Goal: Task Accomplishment & Management: Use online tool/utility

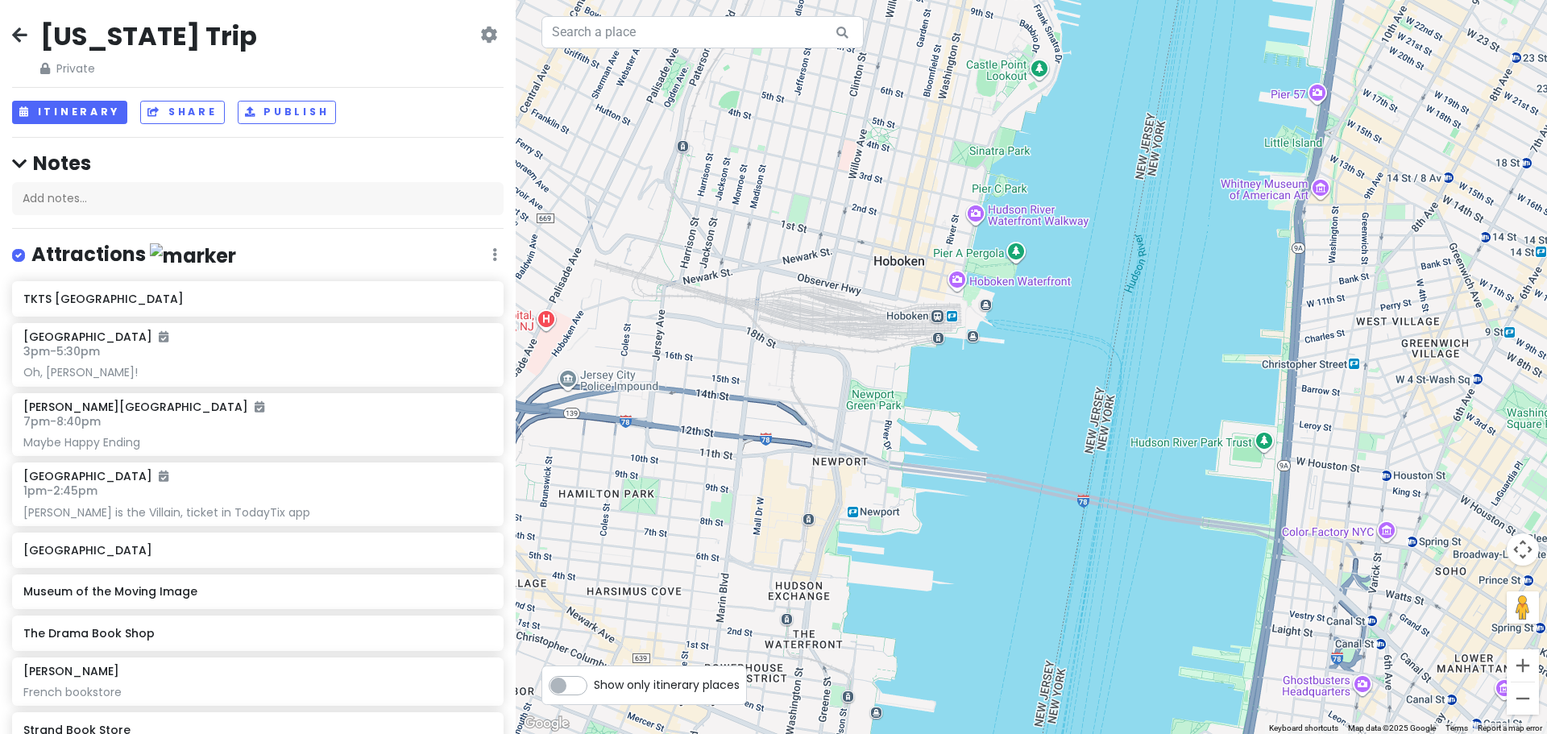
drag, startPoint x: 1166, startPoint y: 220, endPoint x: 798, endPoint y: 170, distance: 370.7
click at [860, 177] on div "Loading..." at bounding box center [1031, 367] width 1031 height 734
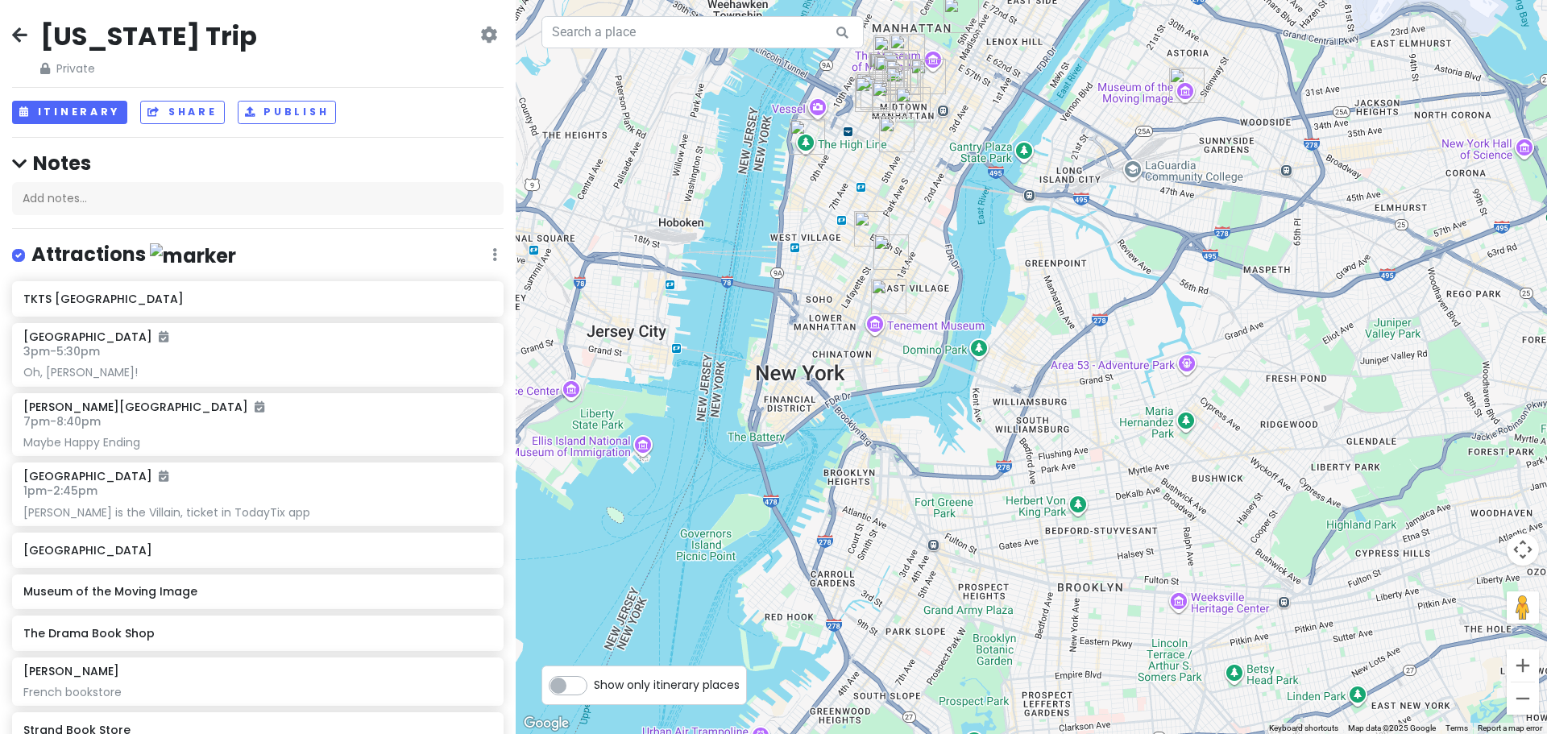
drag, startPoint x: 976, startPoint y: 128, endPoint x: 940, endPoint y: 304, distance: 179.2
click at [942, 305] on div "Loading..." at bounding box center [1031, 367] width 1031 height 734
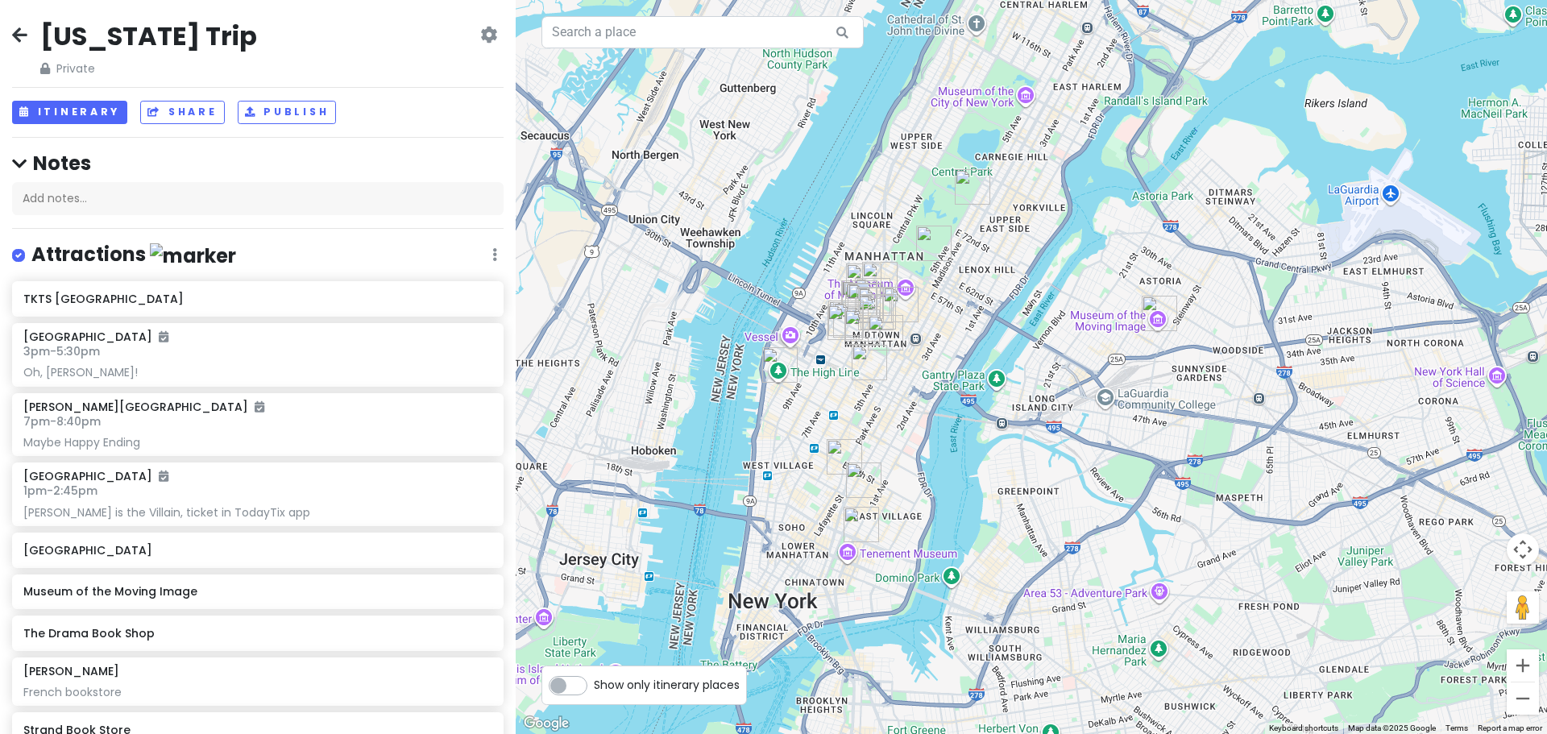
drag, startPoint x: 940, startPoint y: 299, endPoint x: 993, endPoint y: 281, distance: 55.3
click at [993, 281] on div "Loading..." at bounding box center [1031, 367] width 1031 height 734
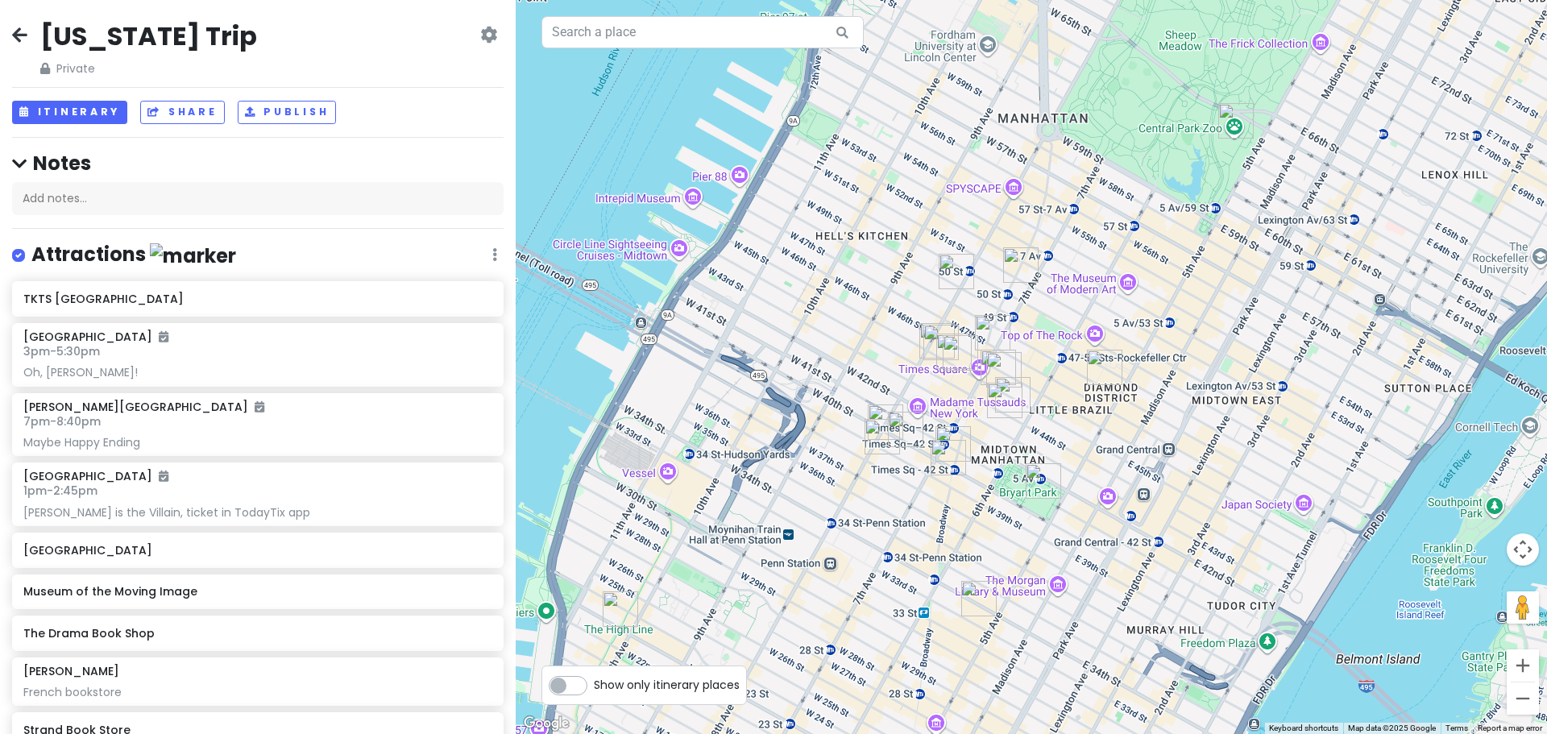
click at [955, 436] on img "Joe's Pizza Broadway" at bounding box center [952, 443] width 35 height 35
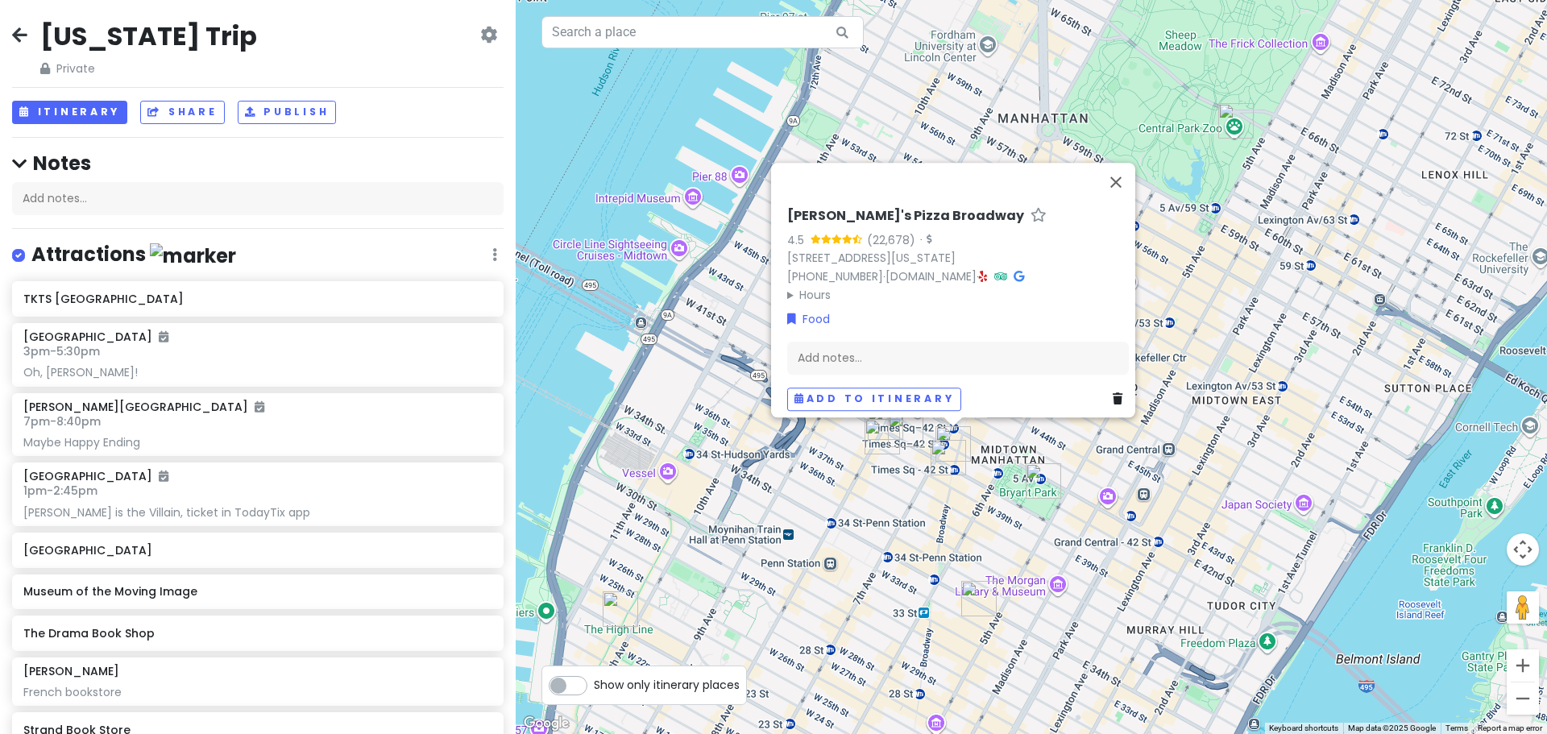
click at [899, 425] on img "The Drama Book Shop" at bounding box center [881, 436] width 35 height 35
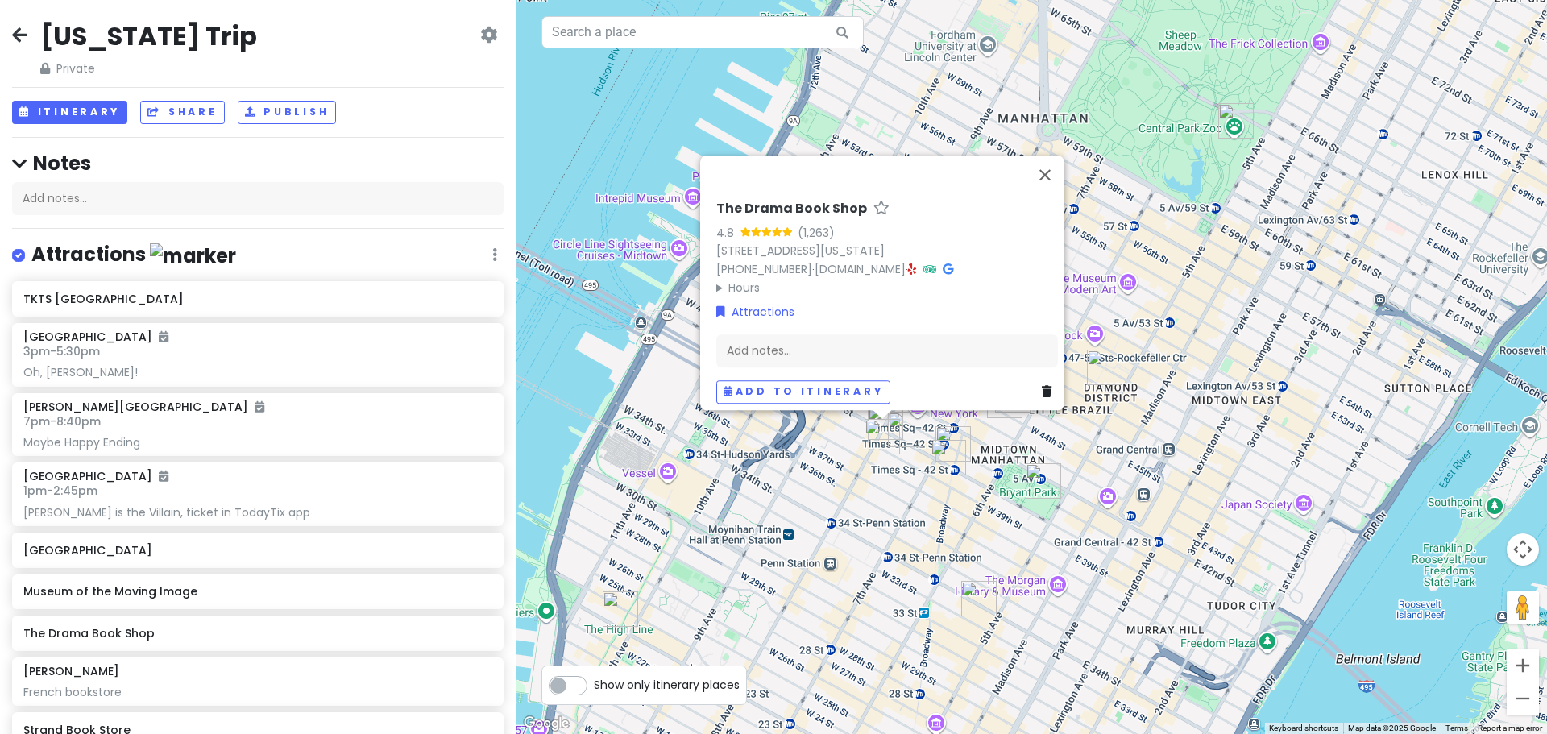
click at [877, 417] on div at bounding box center [882, 415] width 20 height 10
click at [899, 422] on img "The Drama Book Shop" at bounding box center [881, 436] width 35 height 35
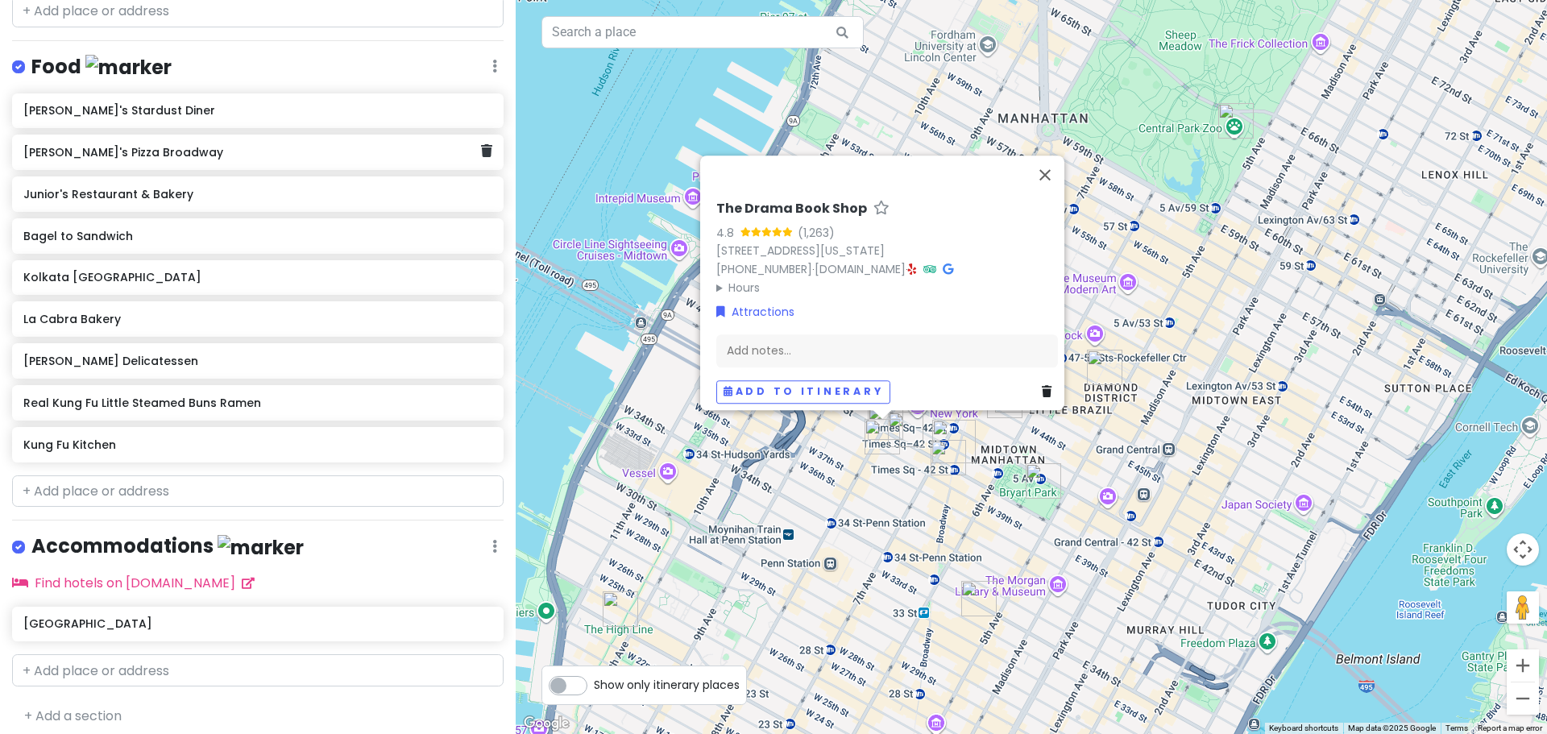
scroll to position [1149, 0]
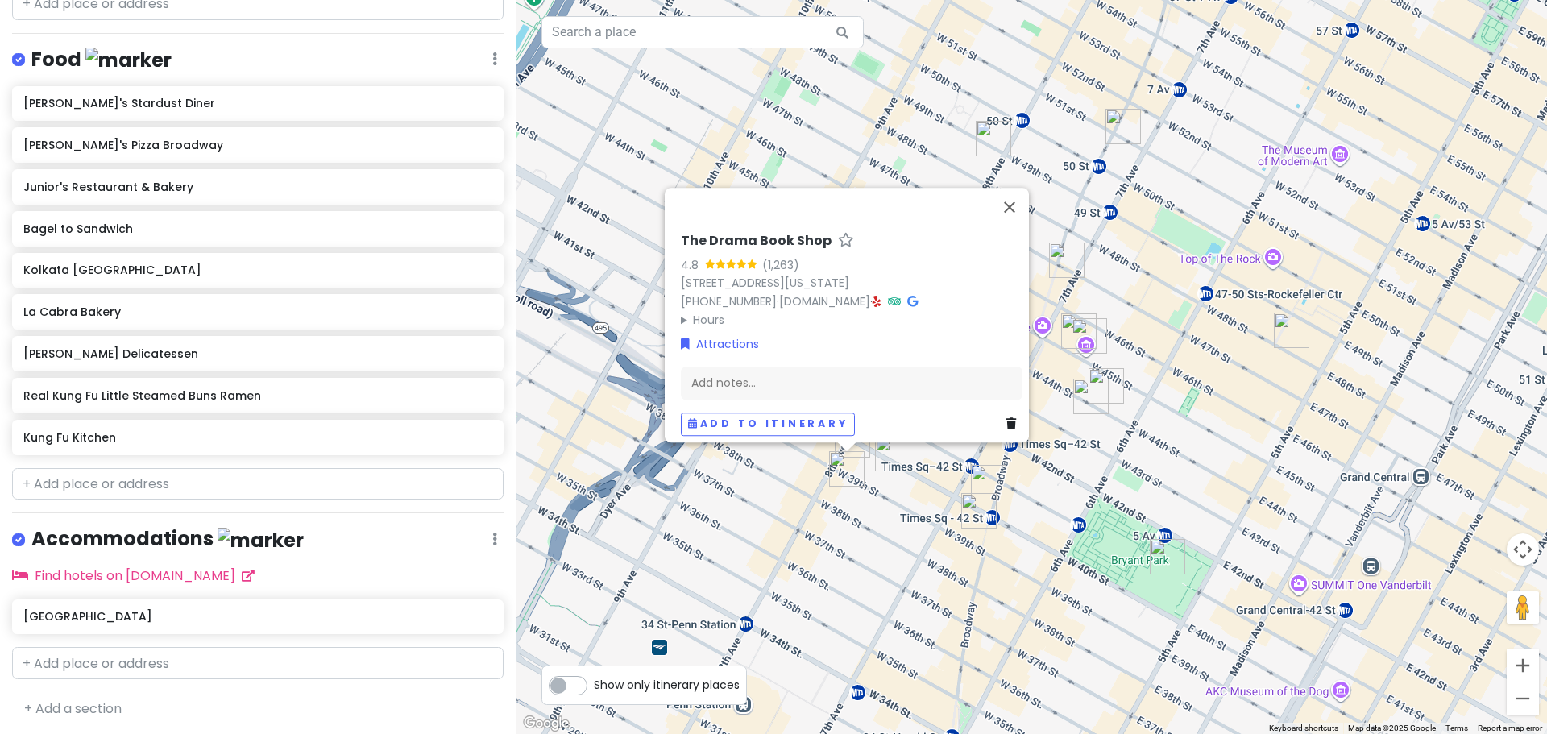
click at [871, 505] on div "To navigate, press the arrow keys. Loading... The Drama Book Shop 4.8 (1,263) […" at bounding box center [1031, 367] width 1031 height 734
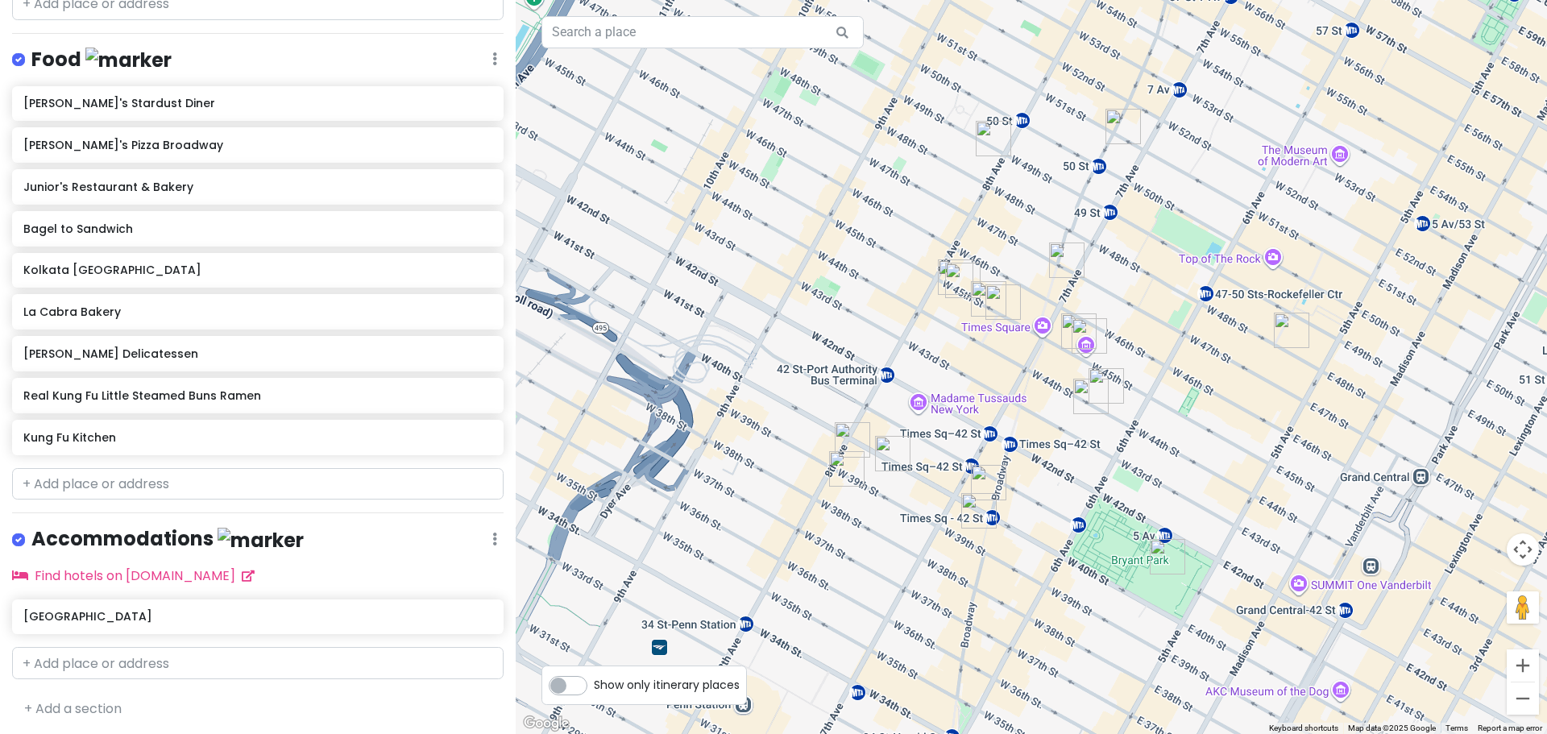
click at [852, 429] on img "Kung Fu Kitchen" at bounding box center [852, 439] width 35 height 35
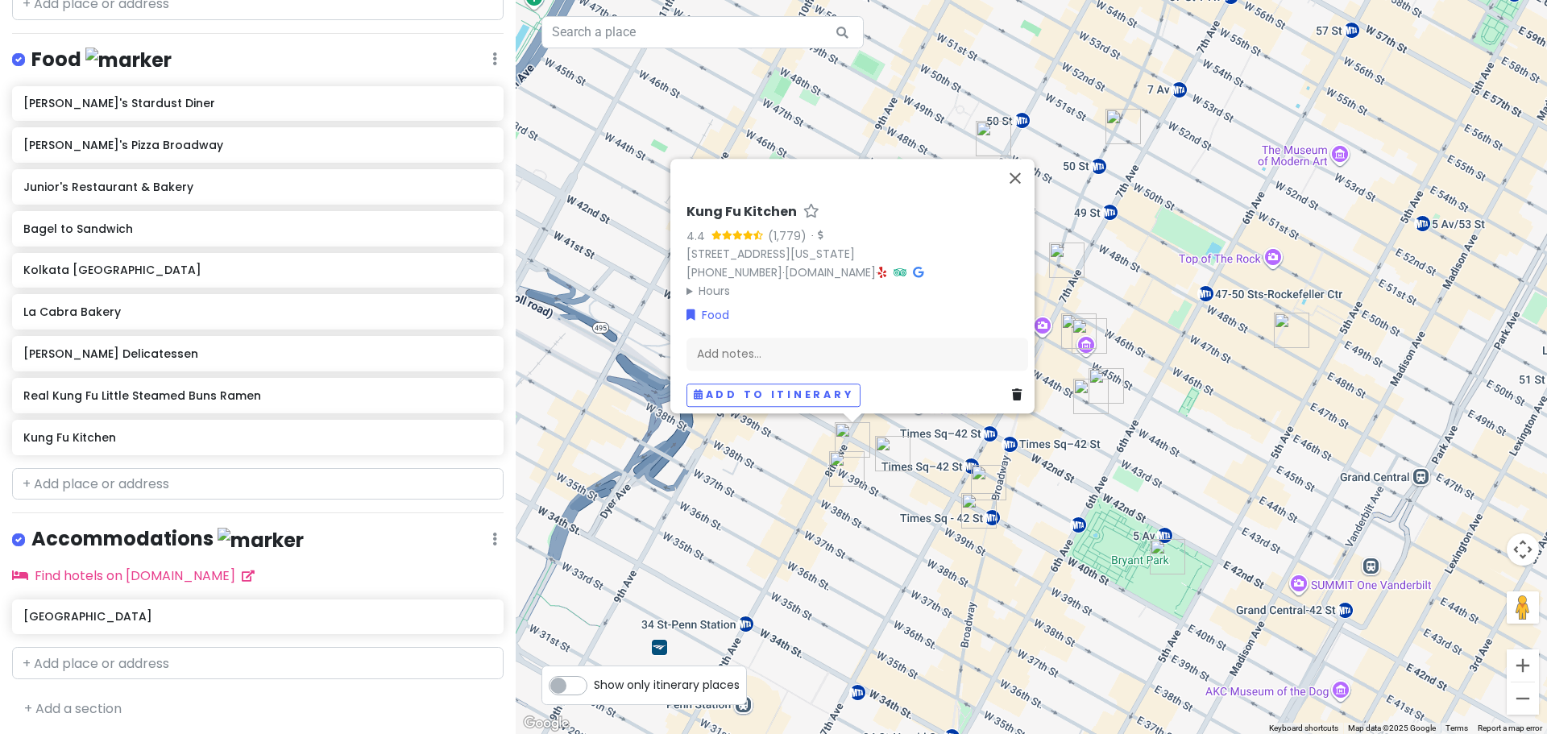
click at [984, 472] on img "Joe's Pizza Broadway" at bounding box center [988, 482] width 35 height 35
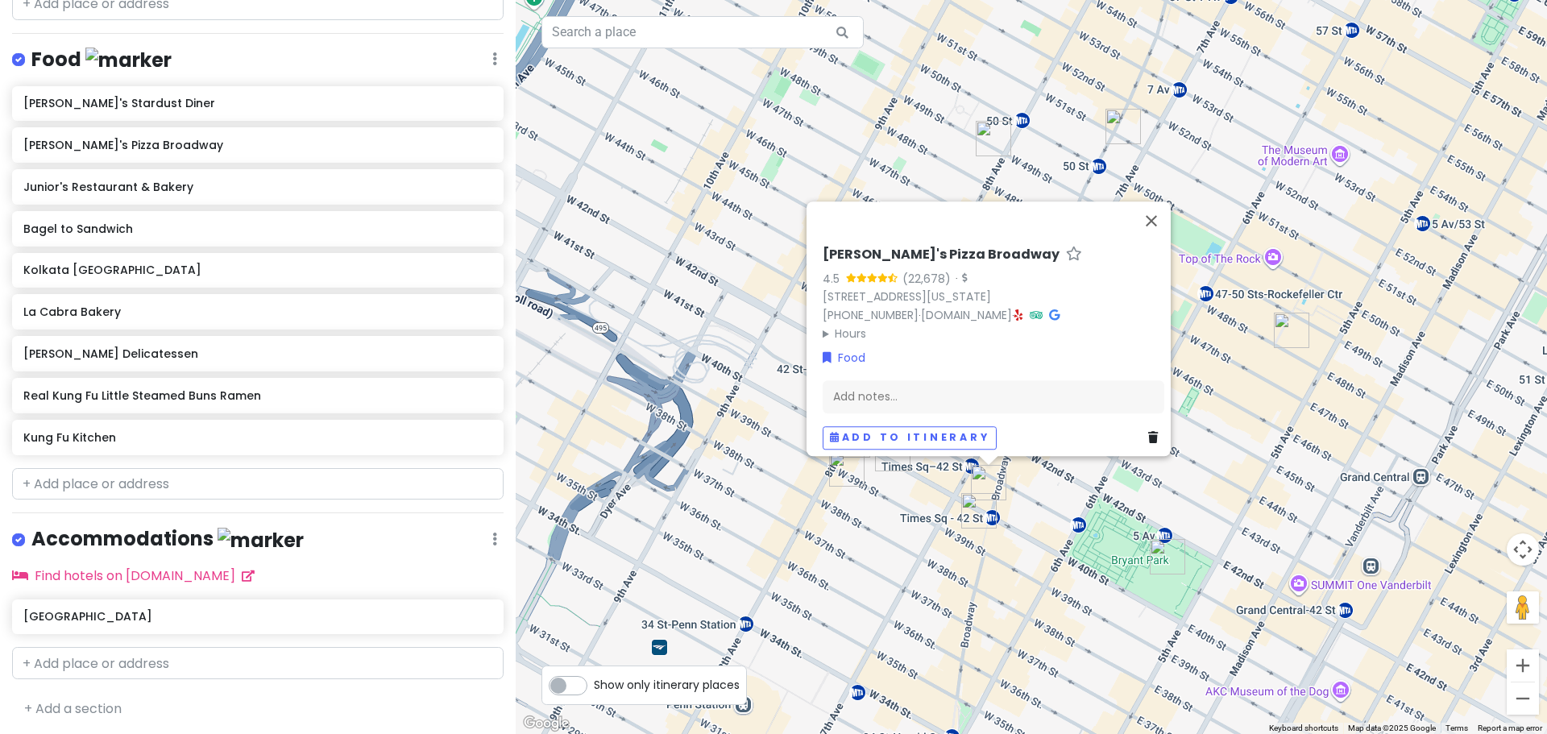
click at [890, 462] on img "Bagel to Sandwich" at bounding box center [892, 453] width 35 height 35
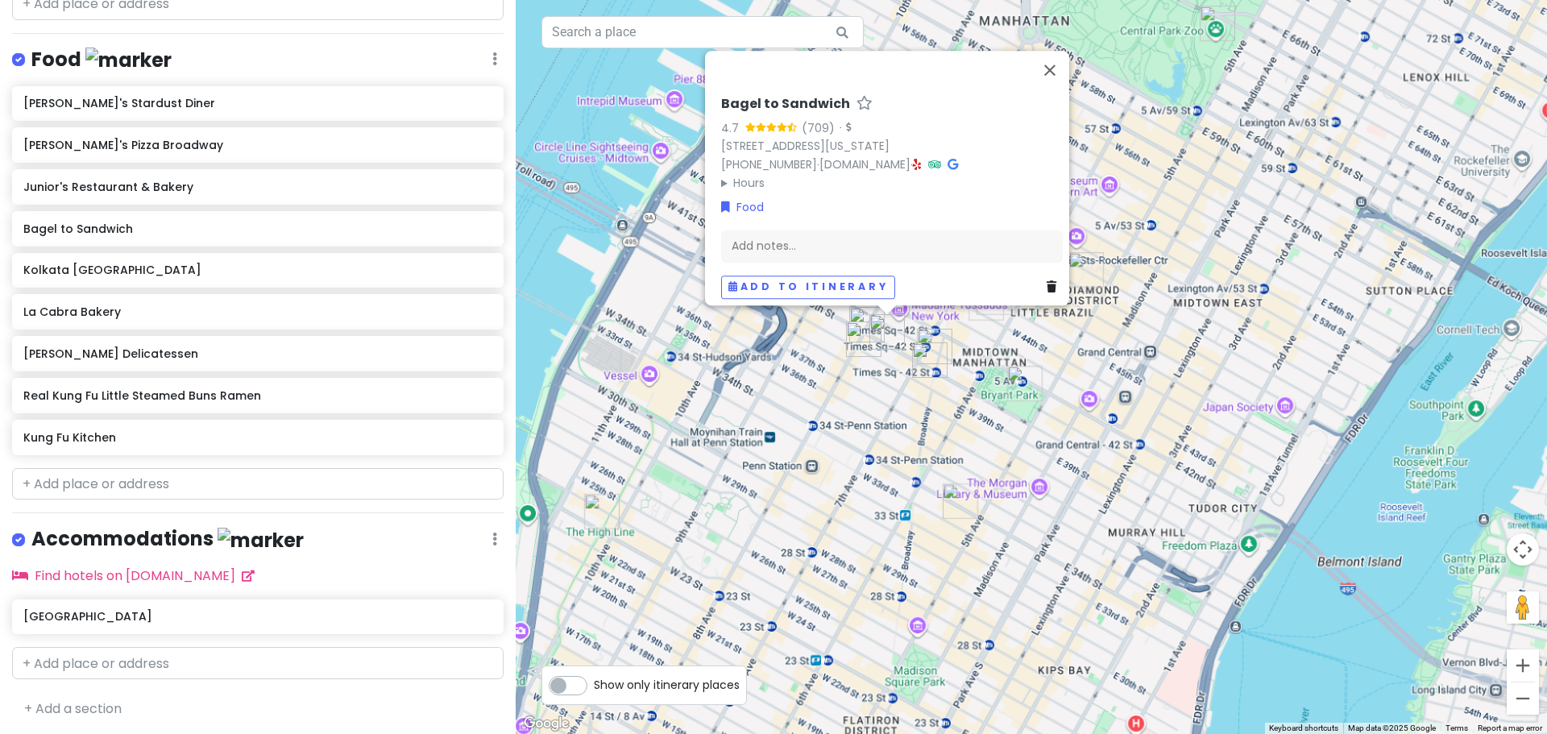
drag, startPoint x: 1164, startPoint y: 481, endPoint x: 1089, endPoint y: 364, distance: 138.8
click at [1091, 366] on div "Loading... Bagel to Sandwich 4.7 (709) · [STREET_ADDRESS][US_STATE] [PHONE_NUMB…" at bounding box center [1031, 367] width 1031 height 734
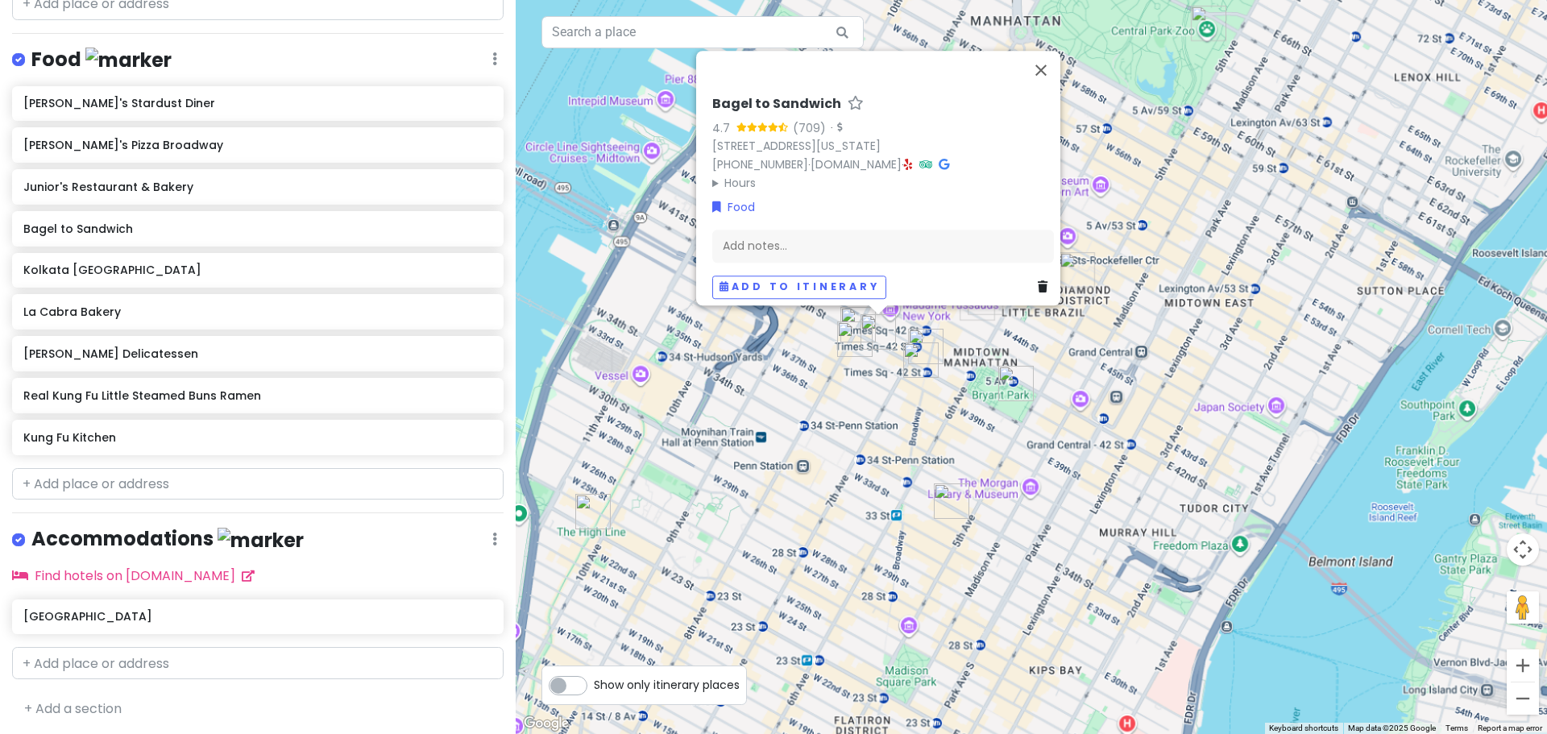
click at [1069, 260] on img "Kolkata Chai - Rockefeller Center" at bounding box center [1076, 269] width 35 height 35
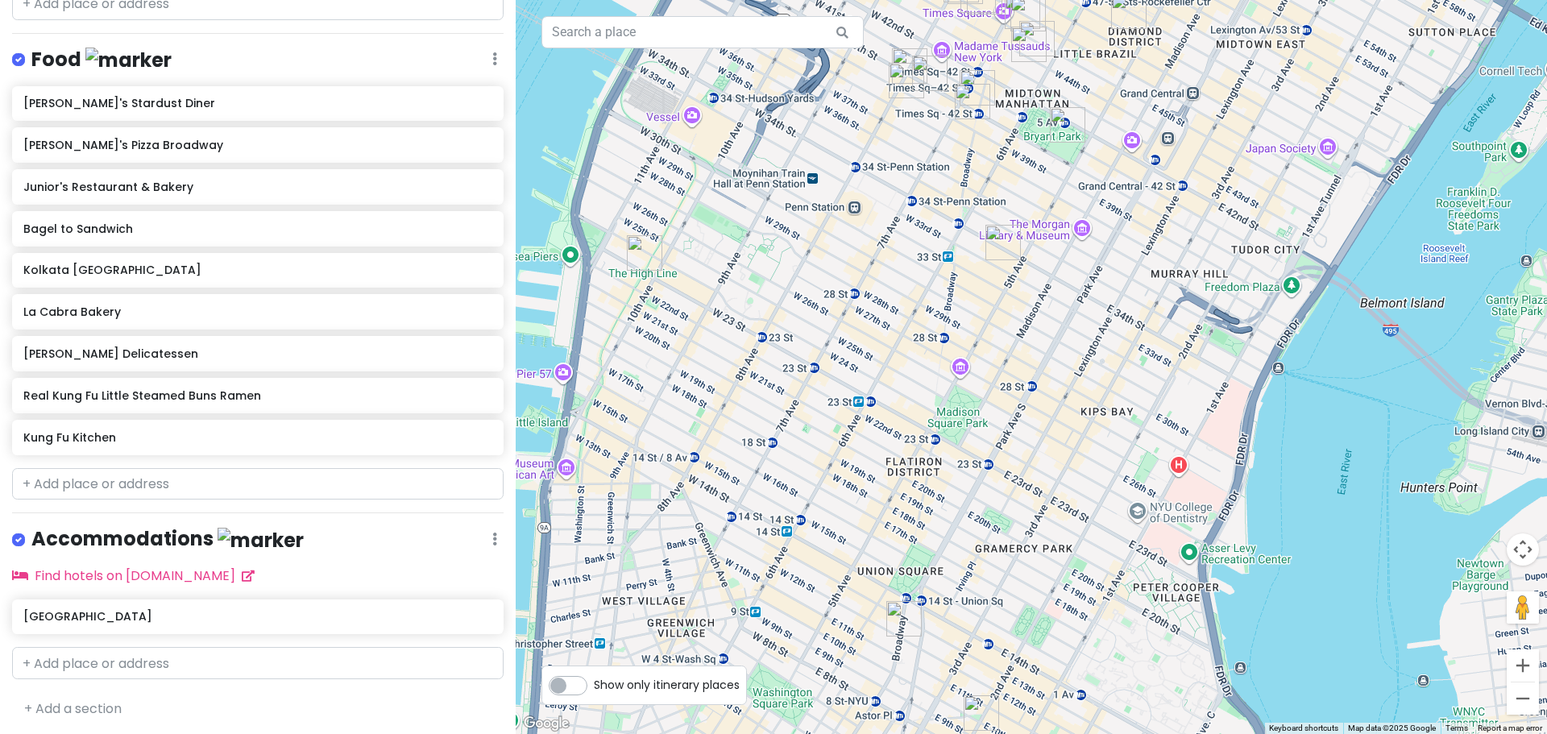
drag, startPoint x: 910, startPoint y: 504, endPoint x: 962, endPoint y: 168, distance: 340.0
click at [962, 168] on div "Loading... [GEOGRAPHIC_DATA] 4.0 (22) [STREET_ADDRESS][US_STATE] [PHONE_NUMBER]…" at bounding box center [1031, 367] width 1031 height 734
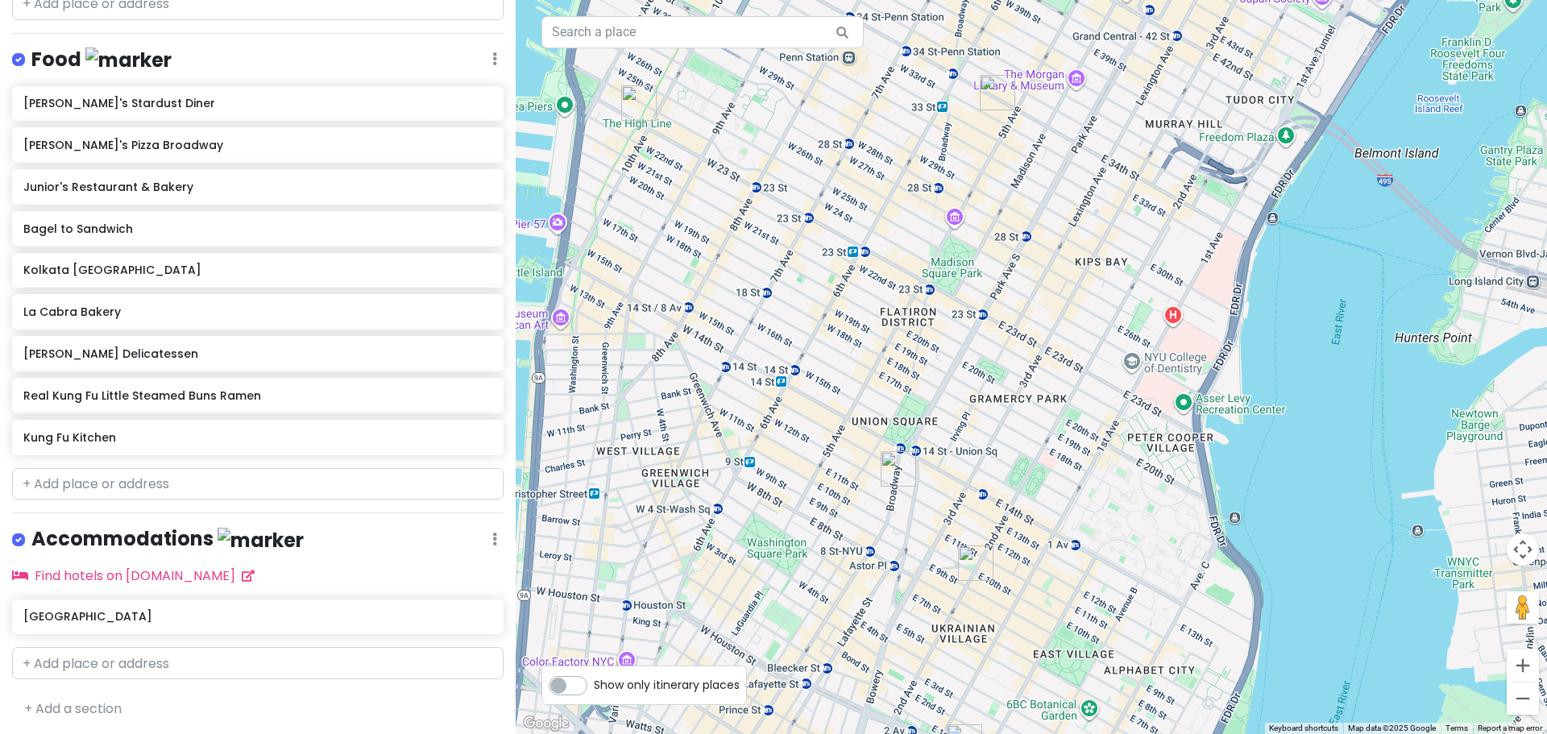
drag, startPoint x: 1010, startPoint y: 554, endPoint x: 1011, endPoint y: 279, distance: 275.5
click at [1011, 279] on div "Loading... [GEOGRAPHIC_DATA] 4.0 (22) [STREET_ADDRESS][US_STATE] [PHONE_NUMBER]…" at bounding box center [1031, 367] width 1031 height 734
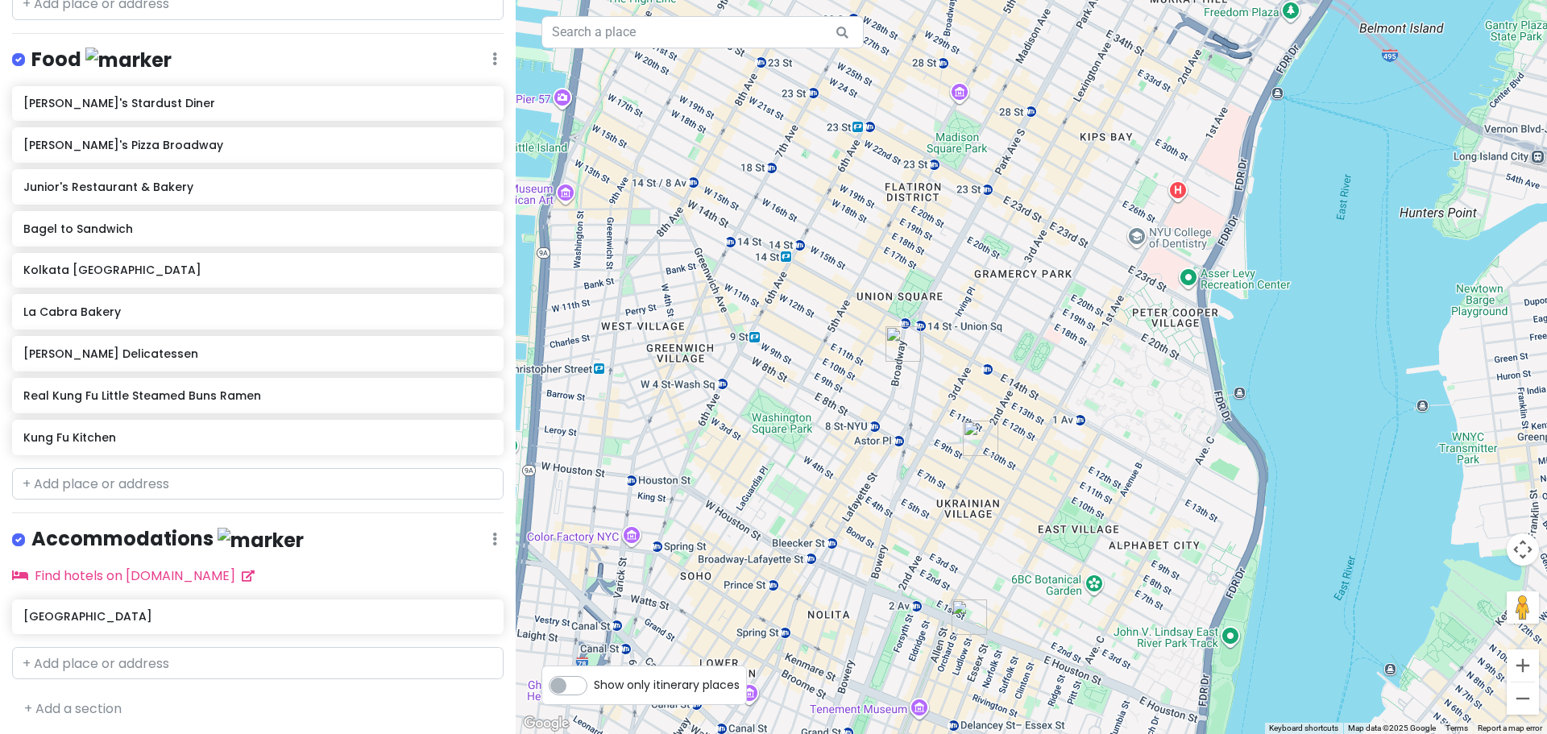
click at [978, 429] on img "La Cabra Bakery" at bounding box center [980, 438] width 35 height 35
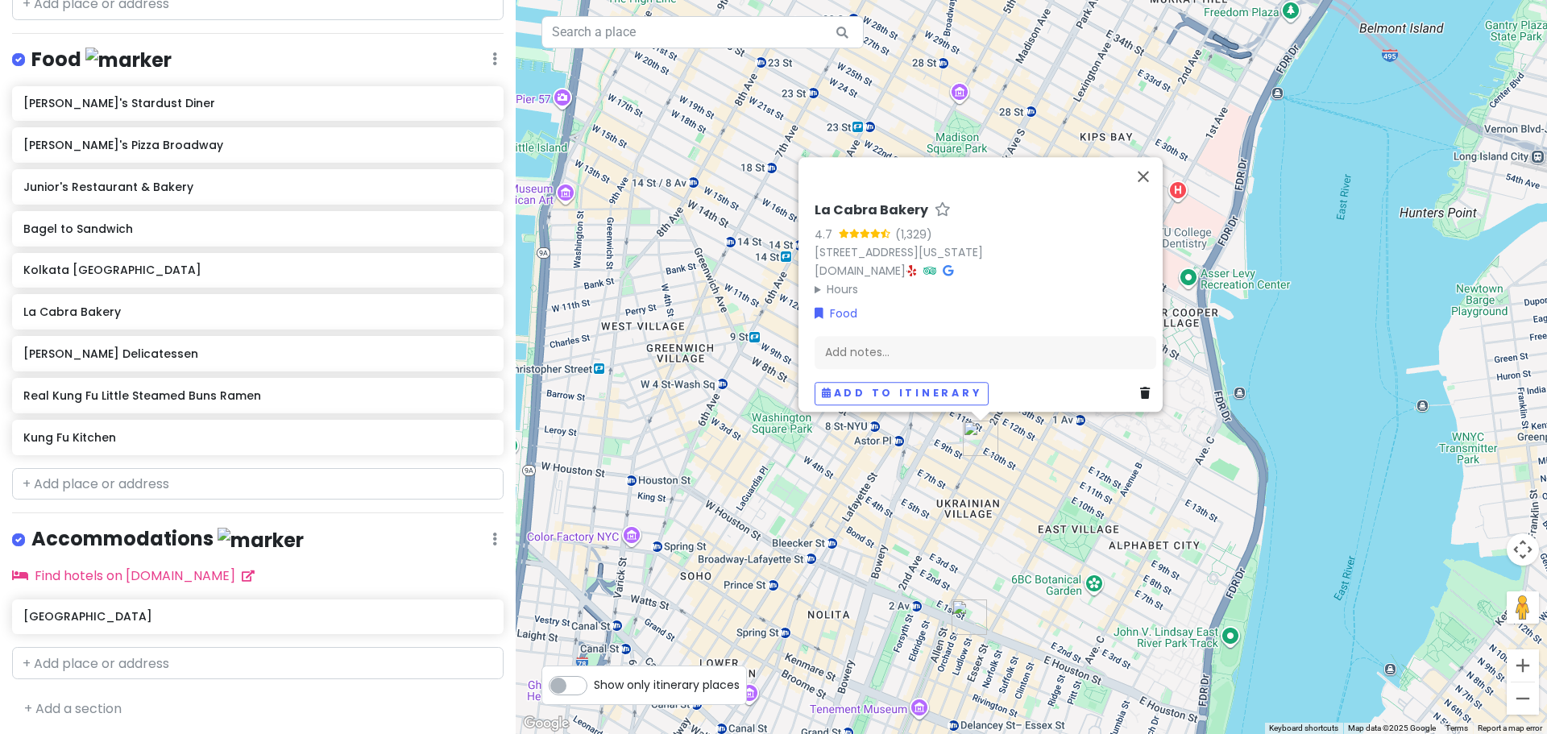
click at [965, 616] on img "Katz's Delicatessen" at bounding box center [968, 616] width 35 height 35
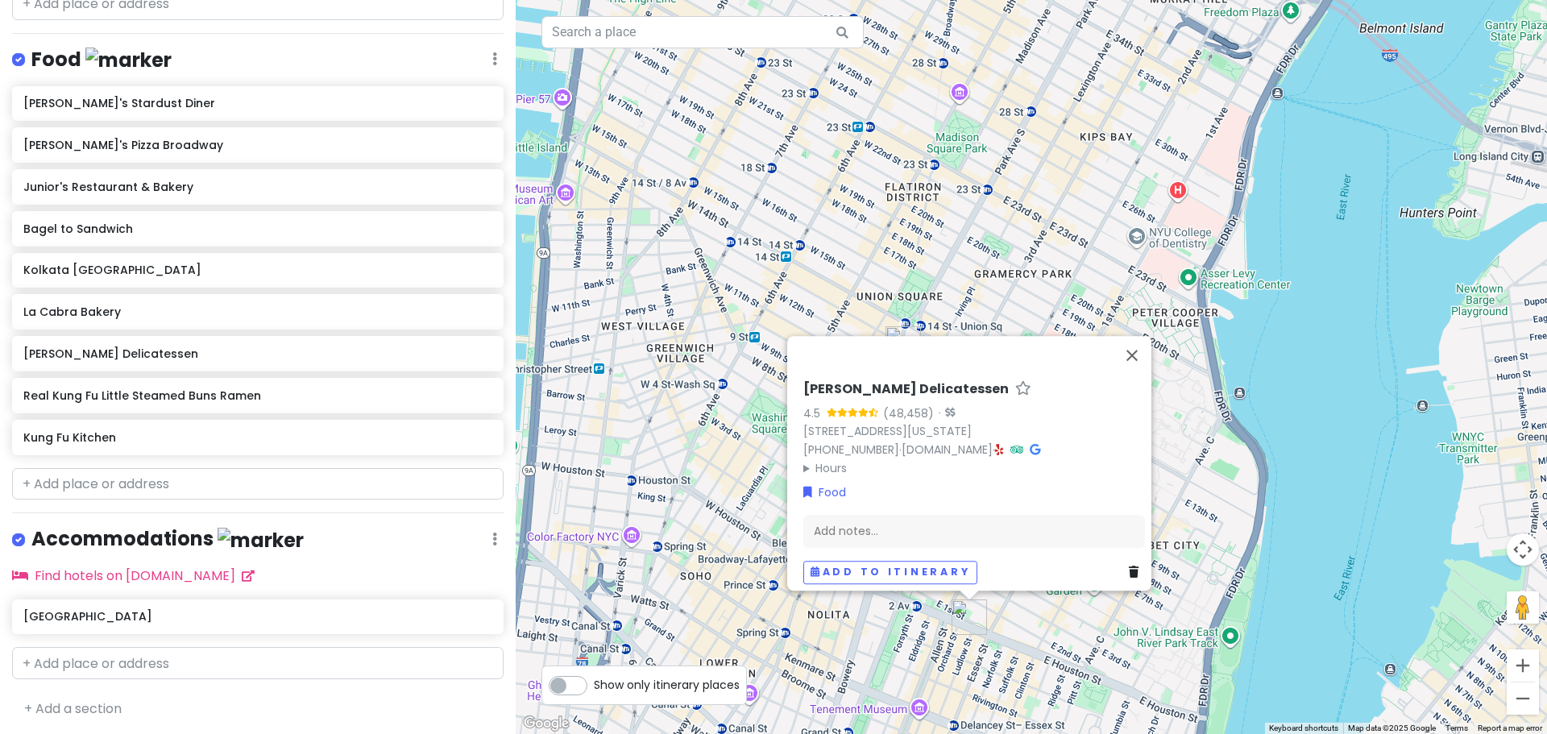
click at [898, 278] on div "Loading... [PERSON_NAME] Delicatessen 4.5 (48,458) · [STREET_ADDRESS][US_STATE]…" at bounding box center [1031, 367] width 1031 height 734
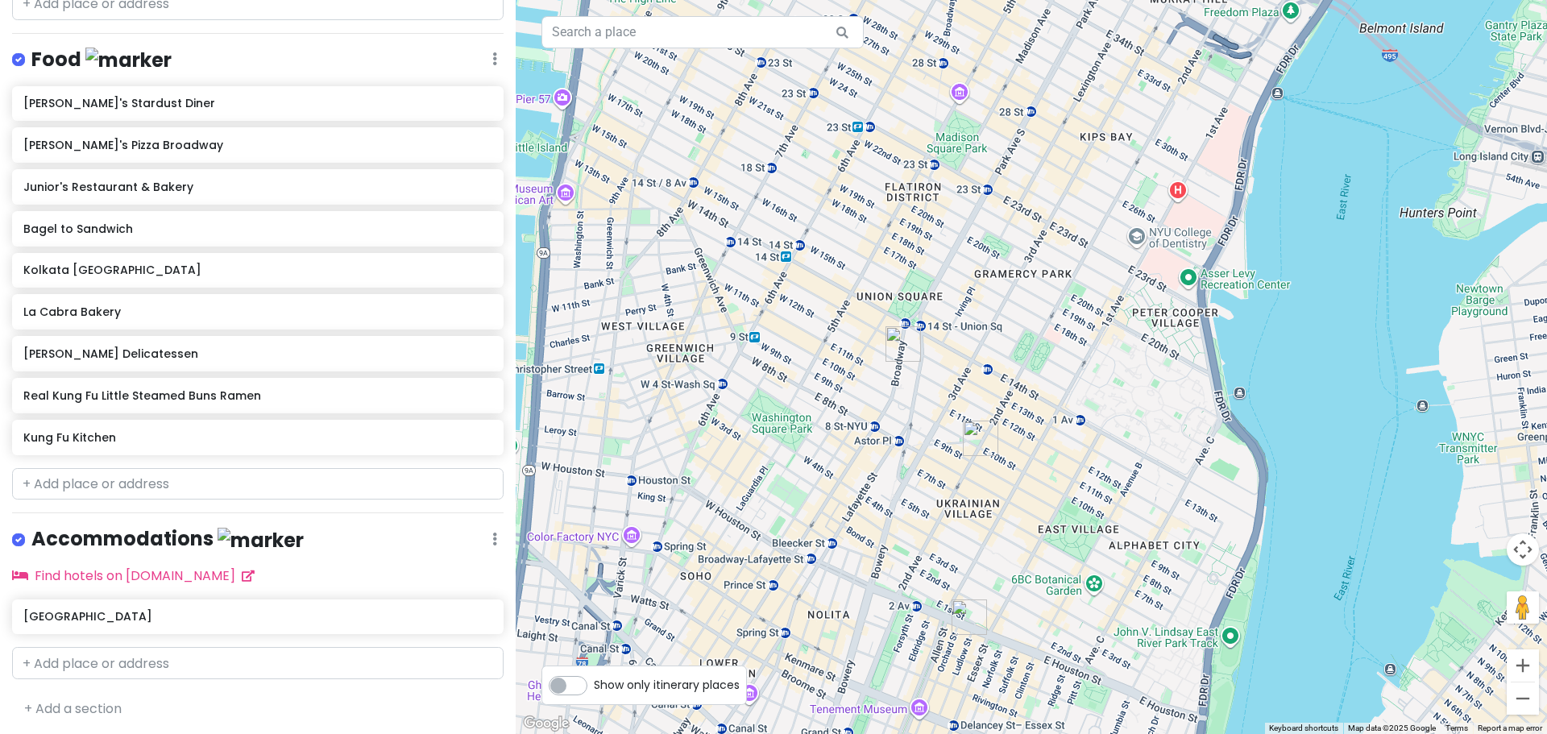
click at [975, 438] on img "La Cabra Bakery" at bounding box center [980, 438] width 35 height 35
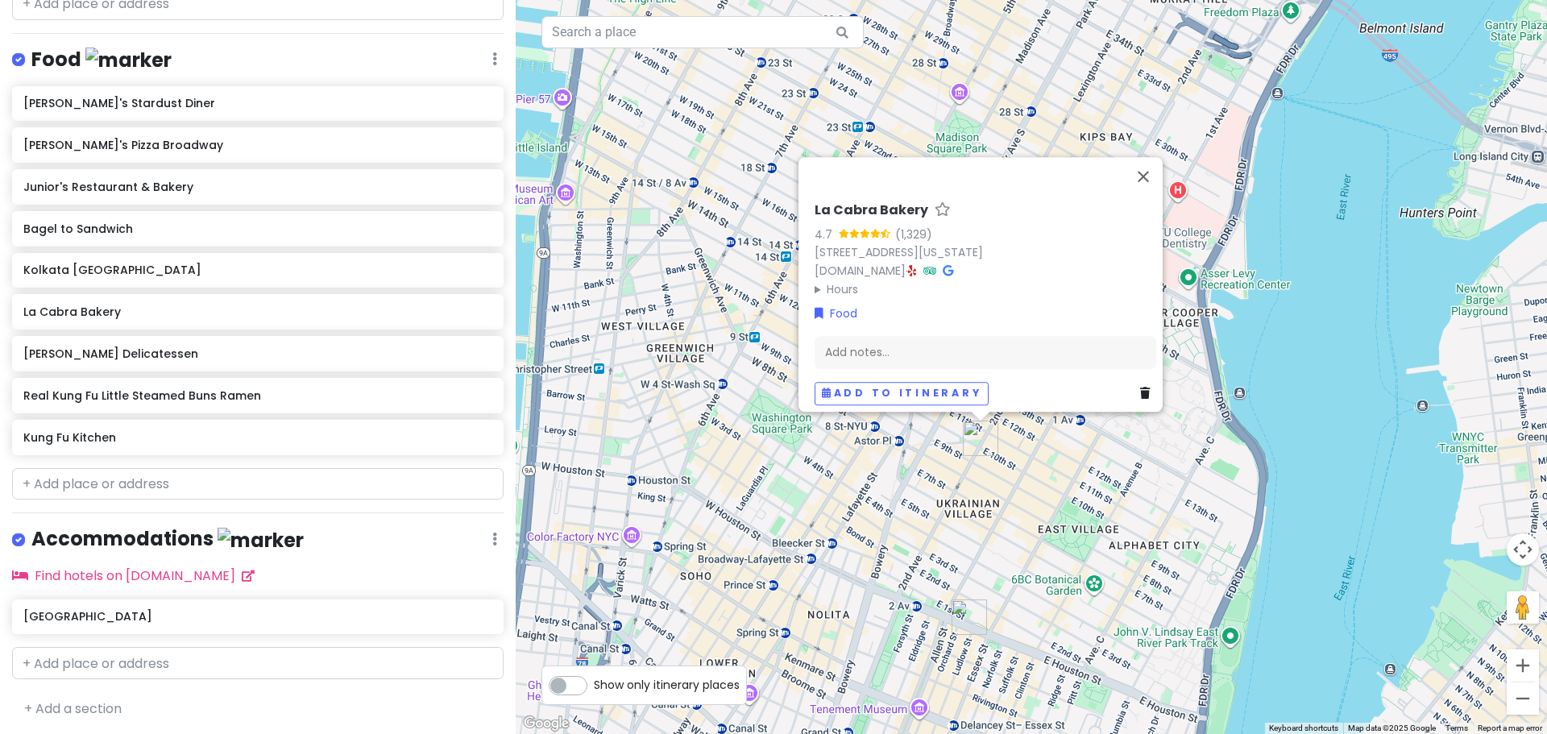
click at [831, 468] on div "Loading... La Cabra Bakery 4.7 (1,329) [STREET_ADDRESS][US_STATE] [DOMAIN_NAME]…" at bounding box center [1031, 367] width 1031 height 734
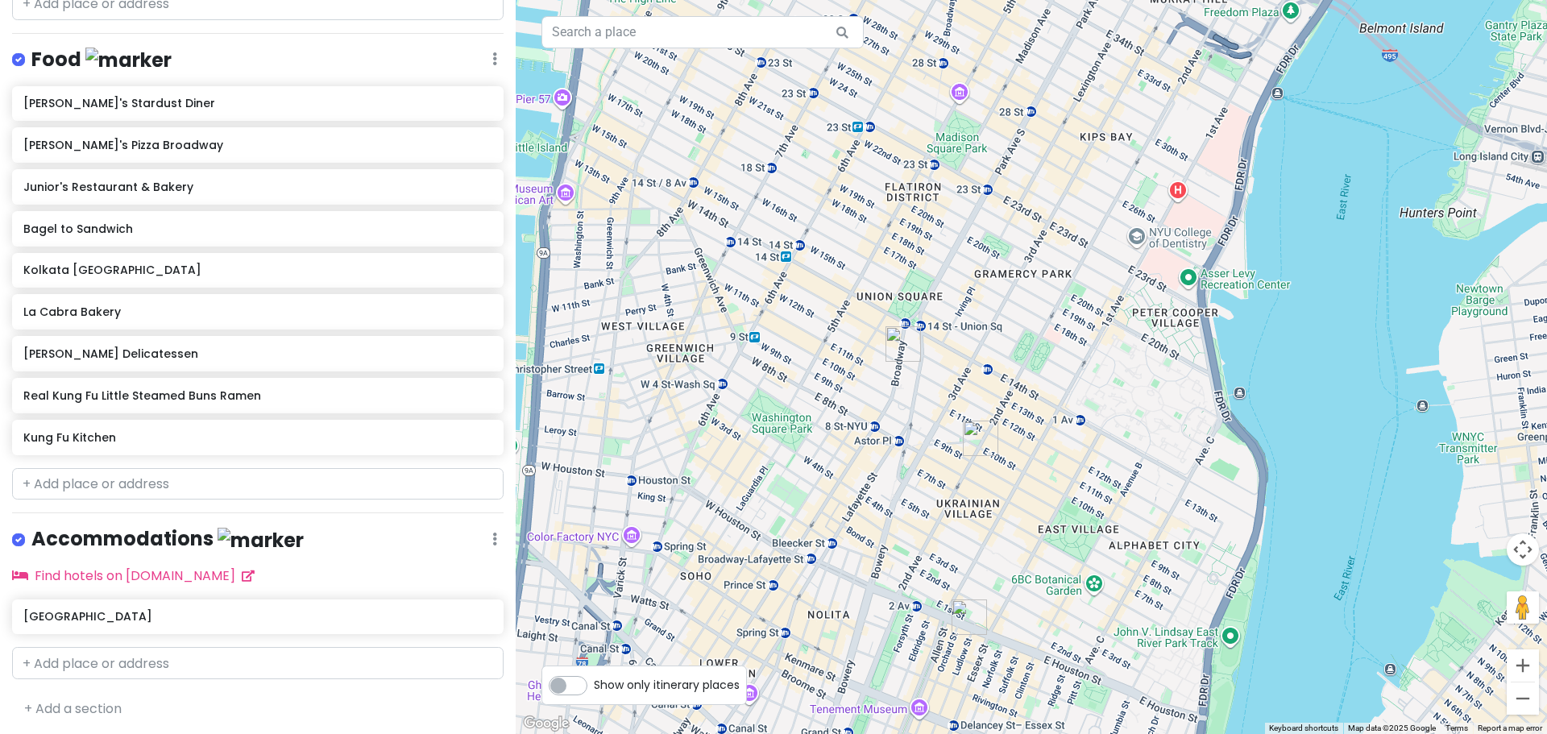
click at [974, 433] on img "La Cabra Bakery" at bounding box center [980, 438] width 35 height 35
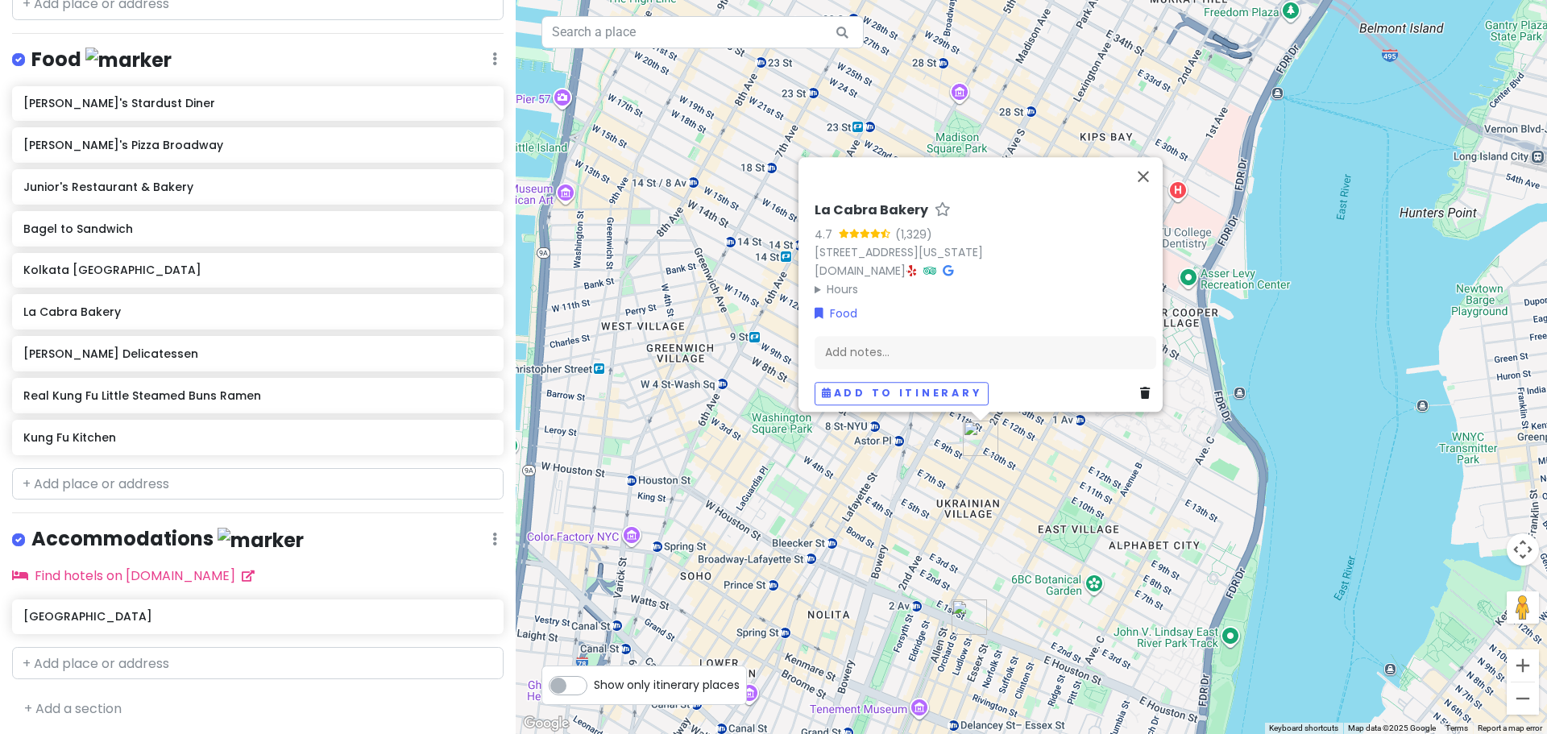
click at [956, 618] on img "Katz's Delicatessen" at bounding box center [968, 616] width 35 height 35
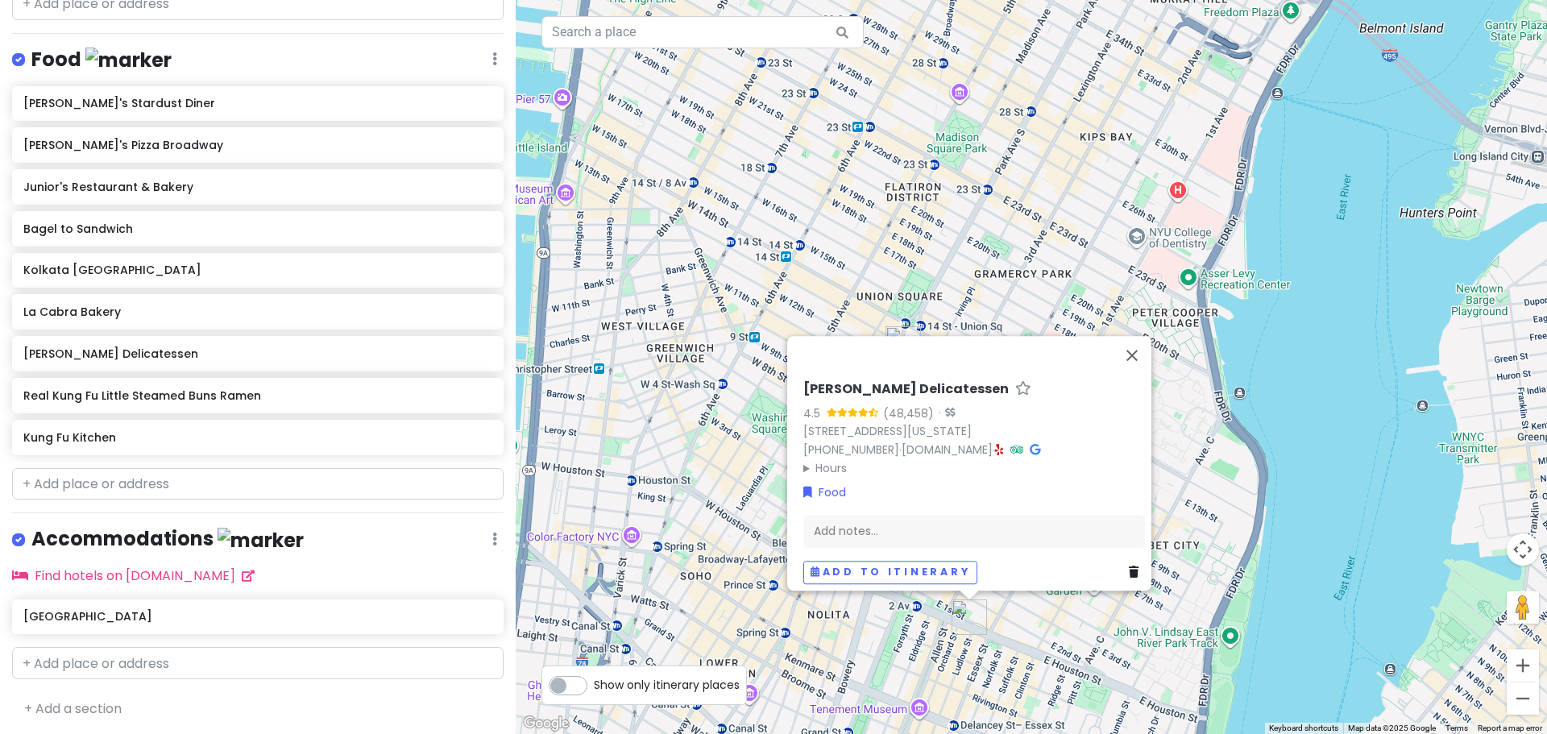
click at [986, 268] on div "Loading... [PERSON_NAME] Delicatessen 4.5 (48,458) · [STREET_ADDRESS][US_STATE]…" at bounding box center [1031, 367] width 1031 height 734
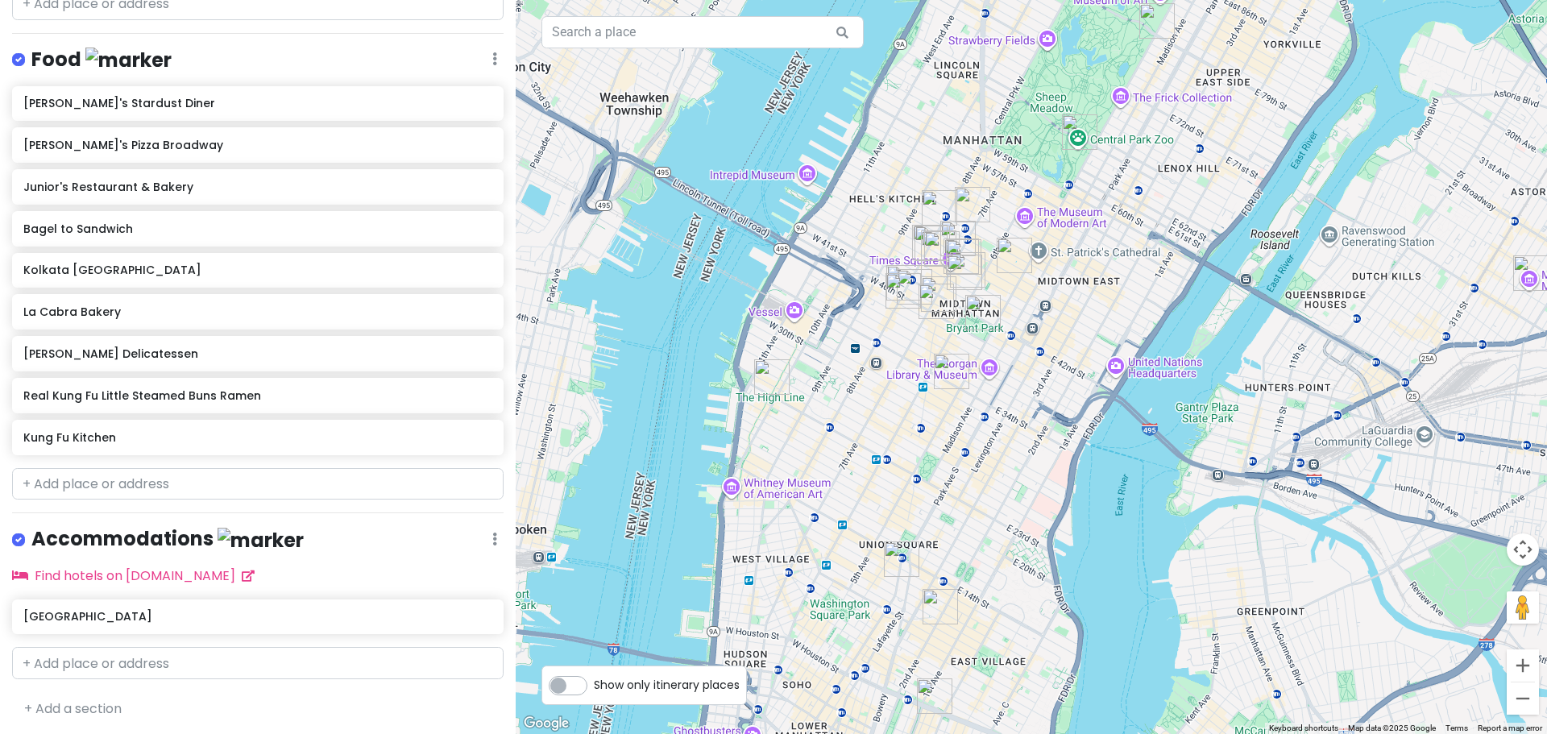
drag, startPoint x: 926, startPoint y: 192, endPoint x: 935, endPoint y: 473, distance: 281.3
click at [868, 495] on div "Loading..." at bounding box center [1031, 367] width 1031 height 734
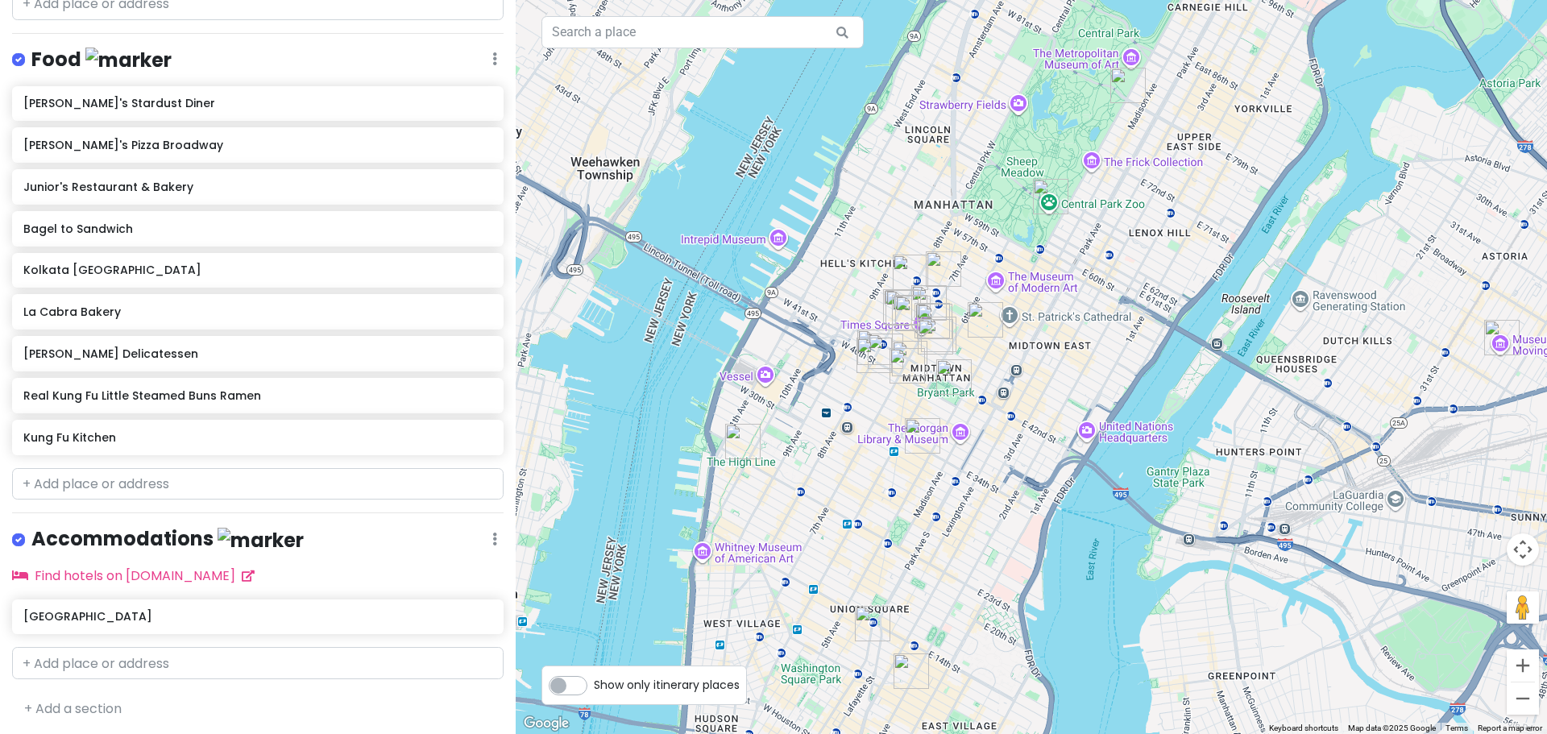
click at [988, 330] on img "Kolkata Chai - Rockefeller Center" at bounding box center [985, 319] width 35 height 35
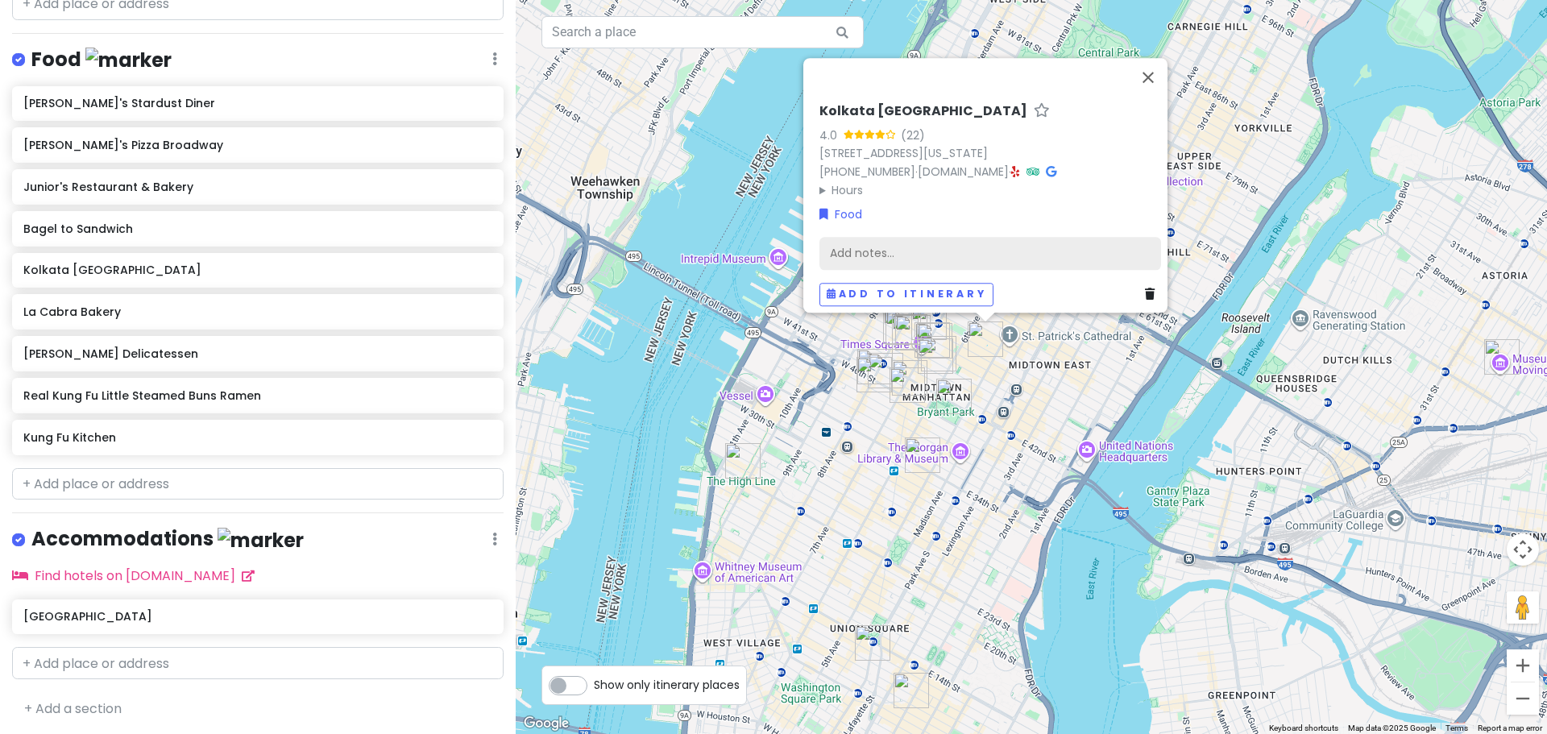
click at [860, 236] on div "Add notes..." at bounding box center [990, 253] width 342 height 34
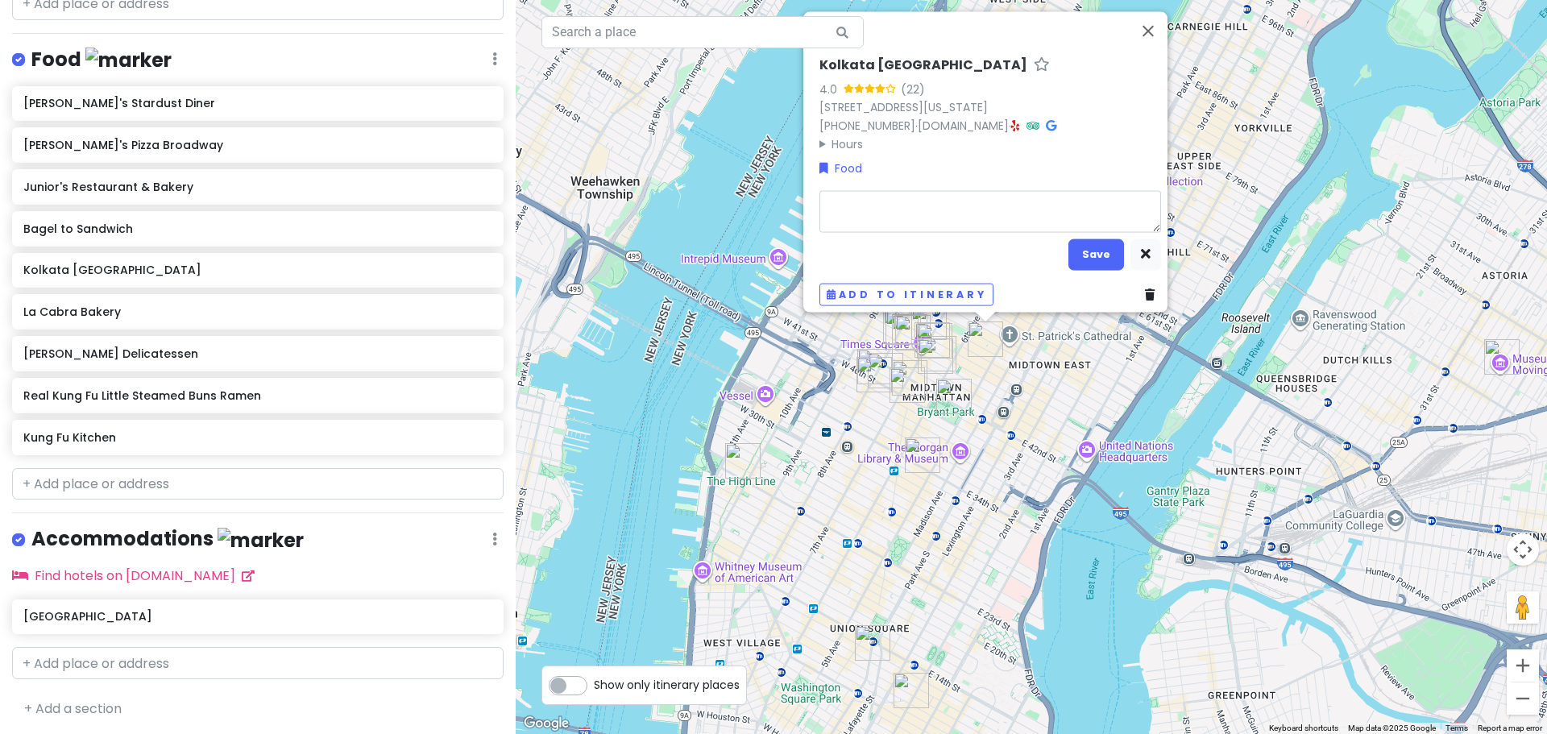
type textarea "x"
type textarea "R"
type textarea "x"
type textarea "Ry"
type textarea "x"
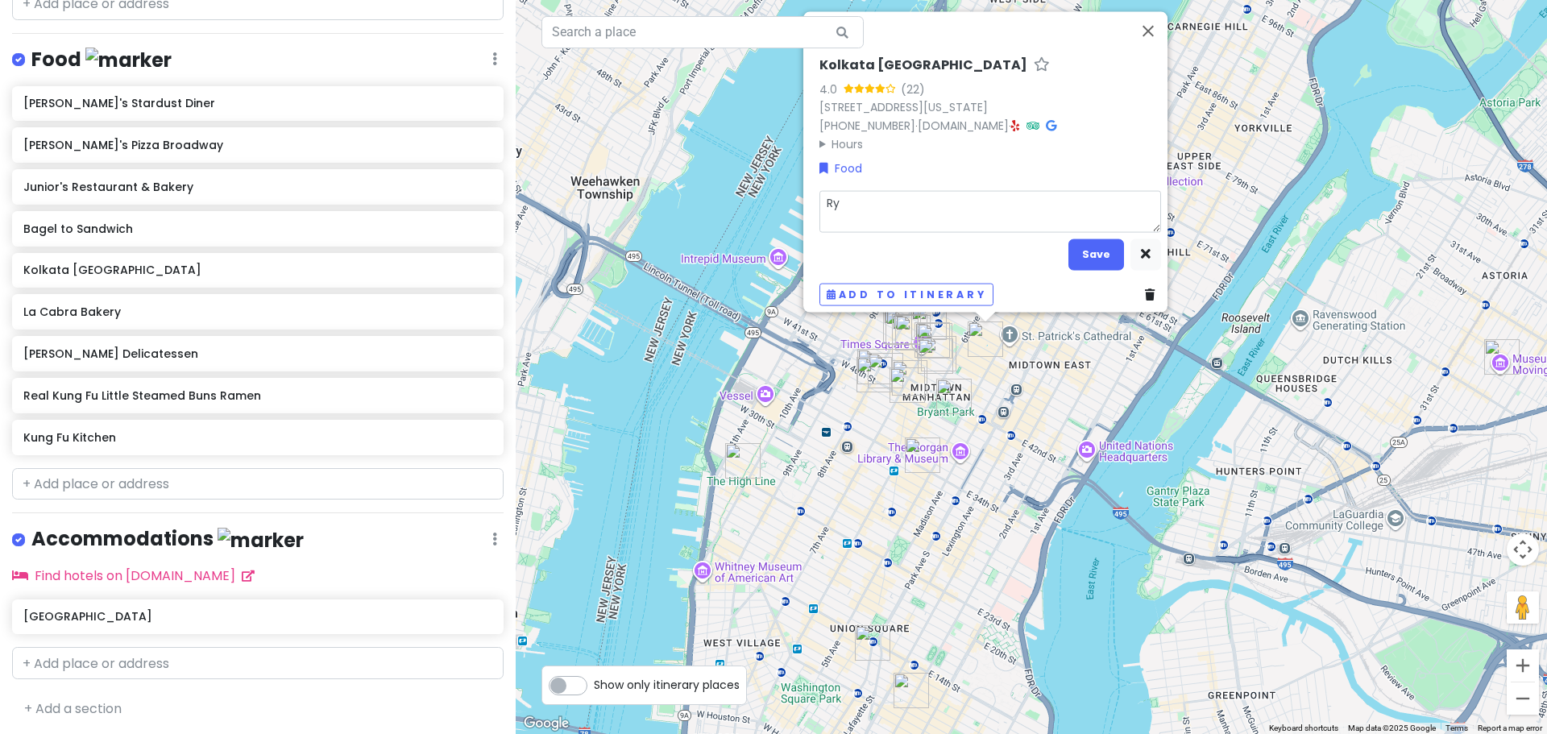
type textarea "Rya"
type textarea "x"
type textarea "[PERSON_NAME]"
type textarea "x"
type textarea "[PERSON_NAME]'"
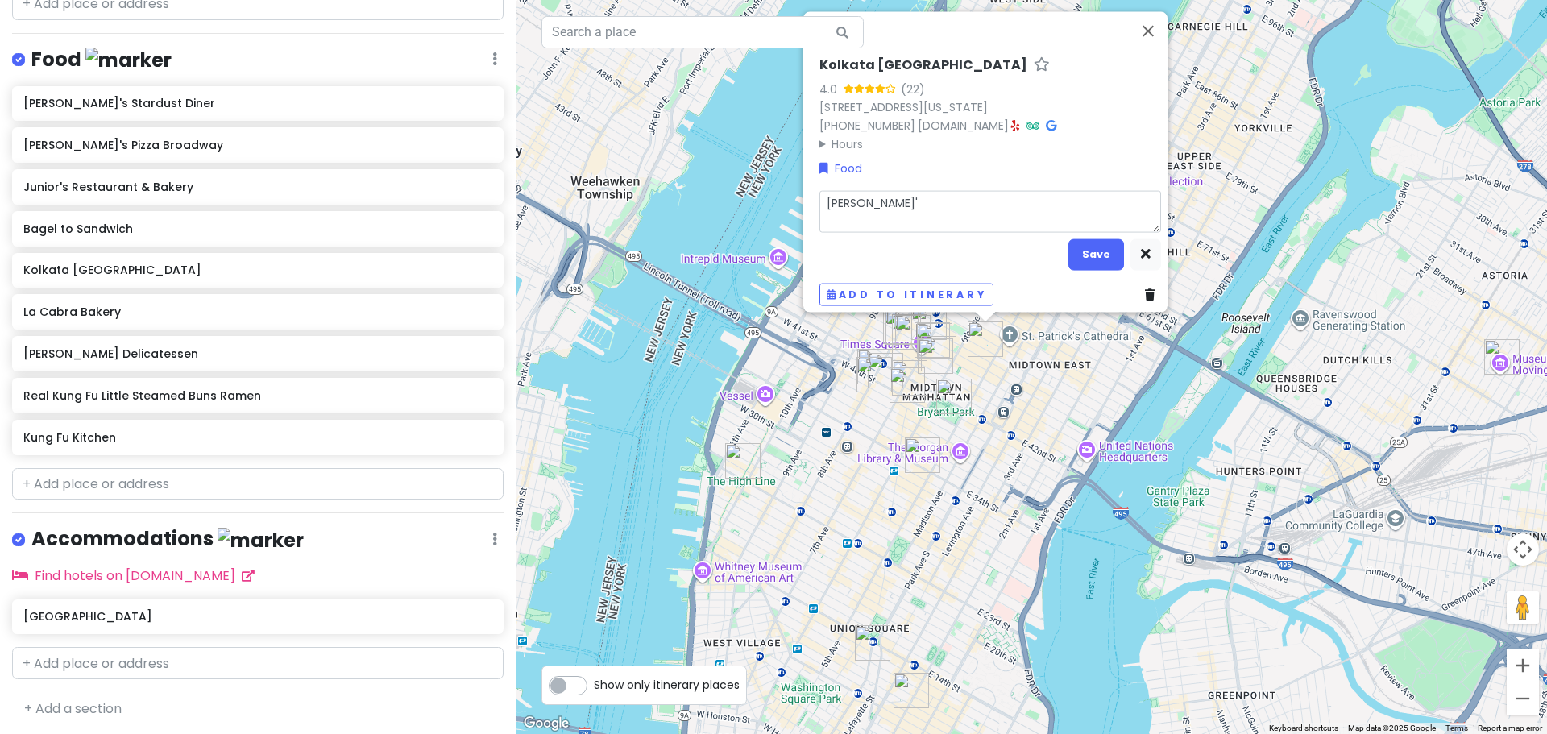
type textarea "x"
type textarea "[PERSON_NAME]"
type textarea "x"
type textarea "[PERSON_NAME]"
type textarea "x"
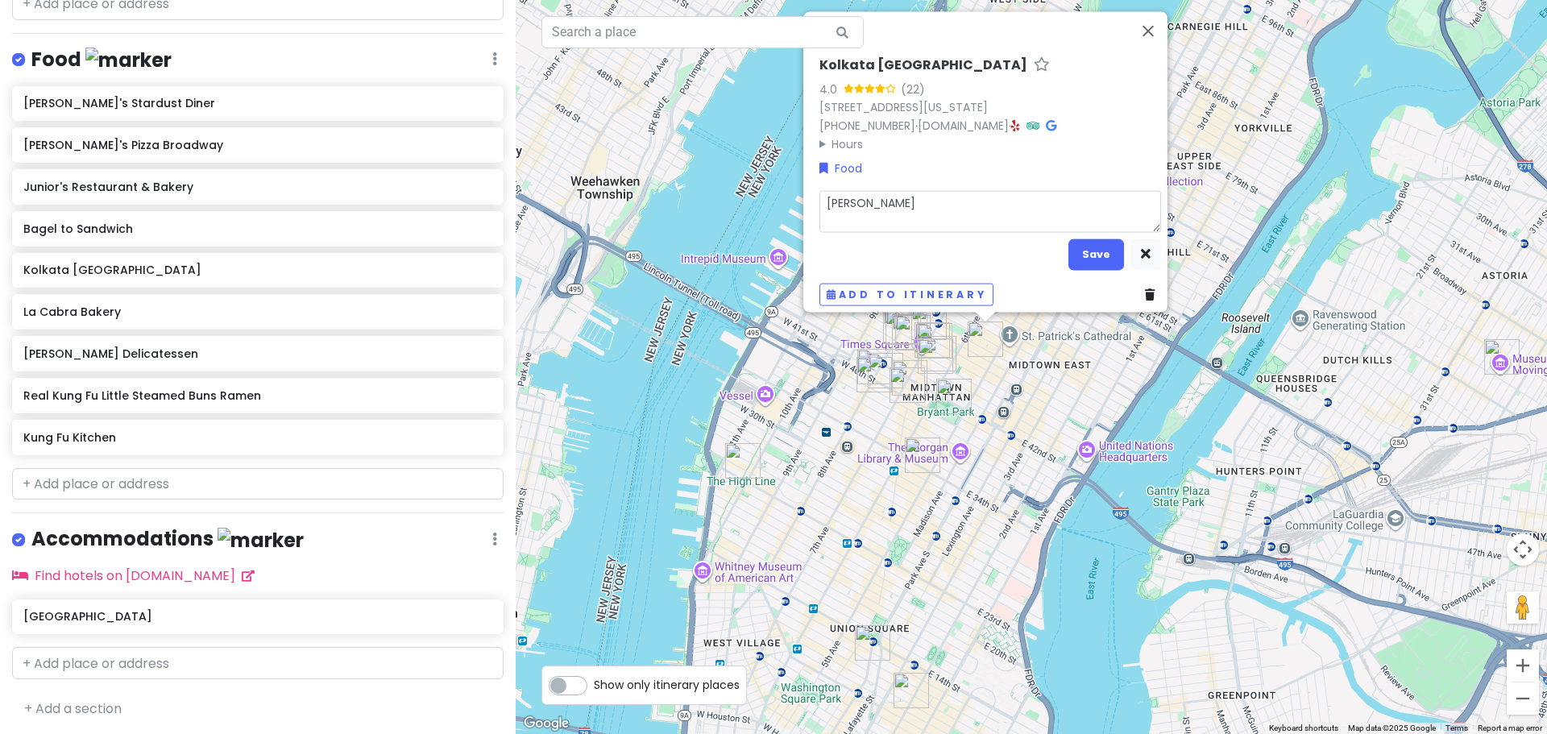
type textarea "[PERSON_NAME] r"
type textarea "x"
type textarea "[PERSON_NAME] re"
type textarea "x"
type textarea "[PERSON_NAME] rec"
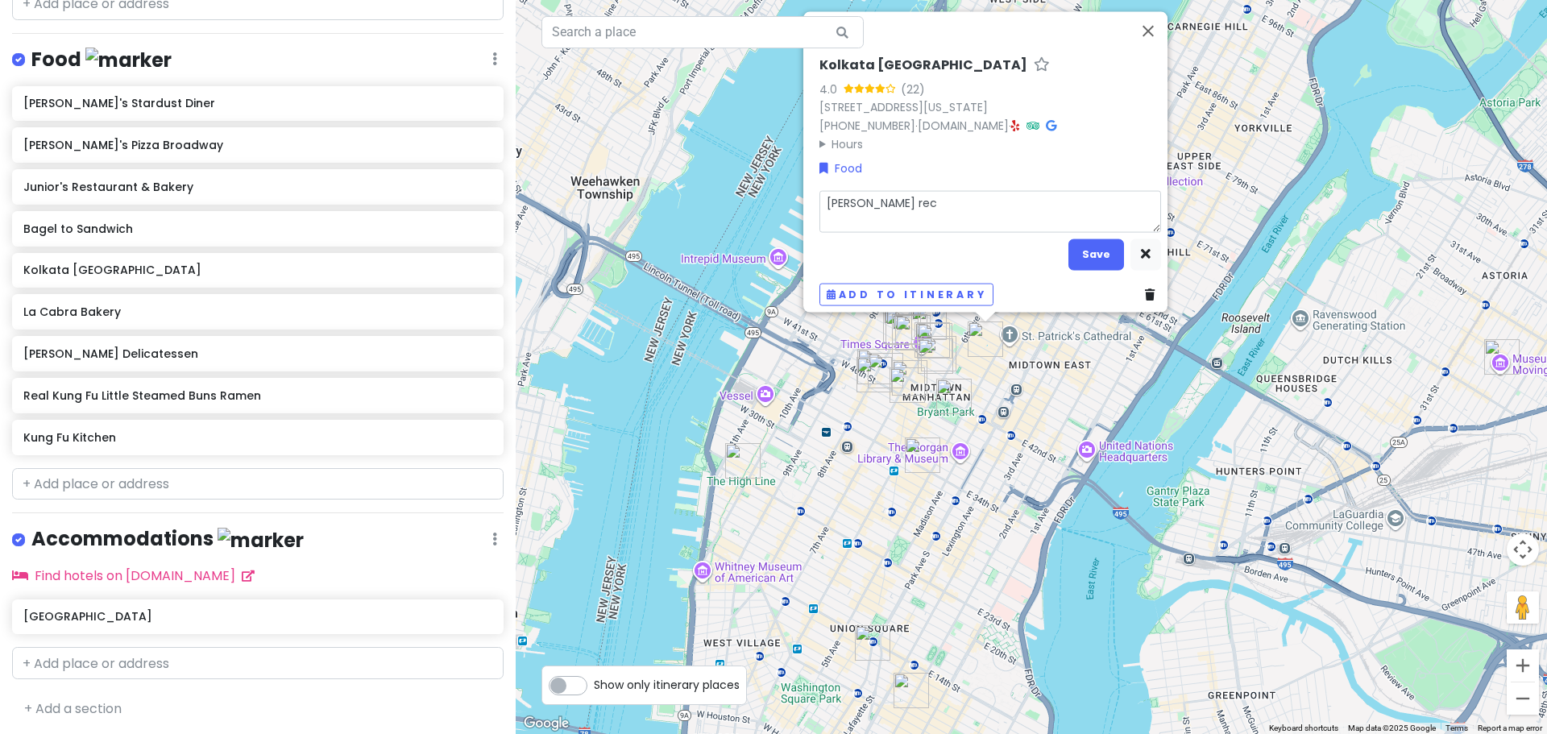
type textarea "x"
type textarea "[PERSON_NAME] rec"
type textarea "x"
type textarea "[PERSON_NAME] rec -"
type textarea "x"
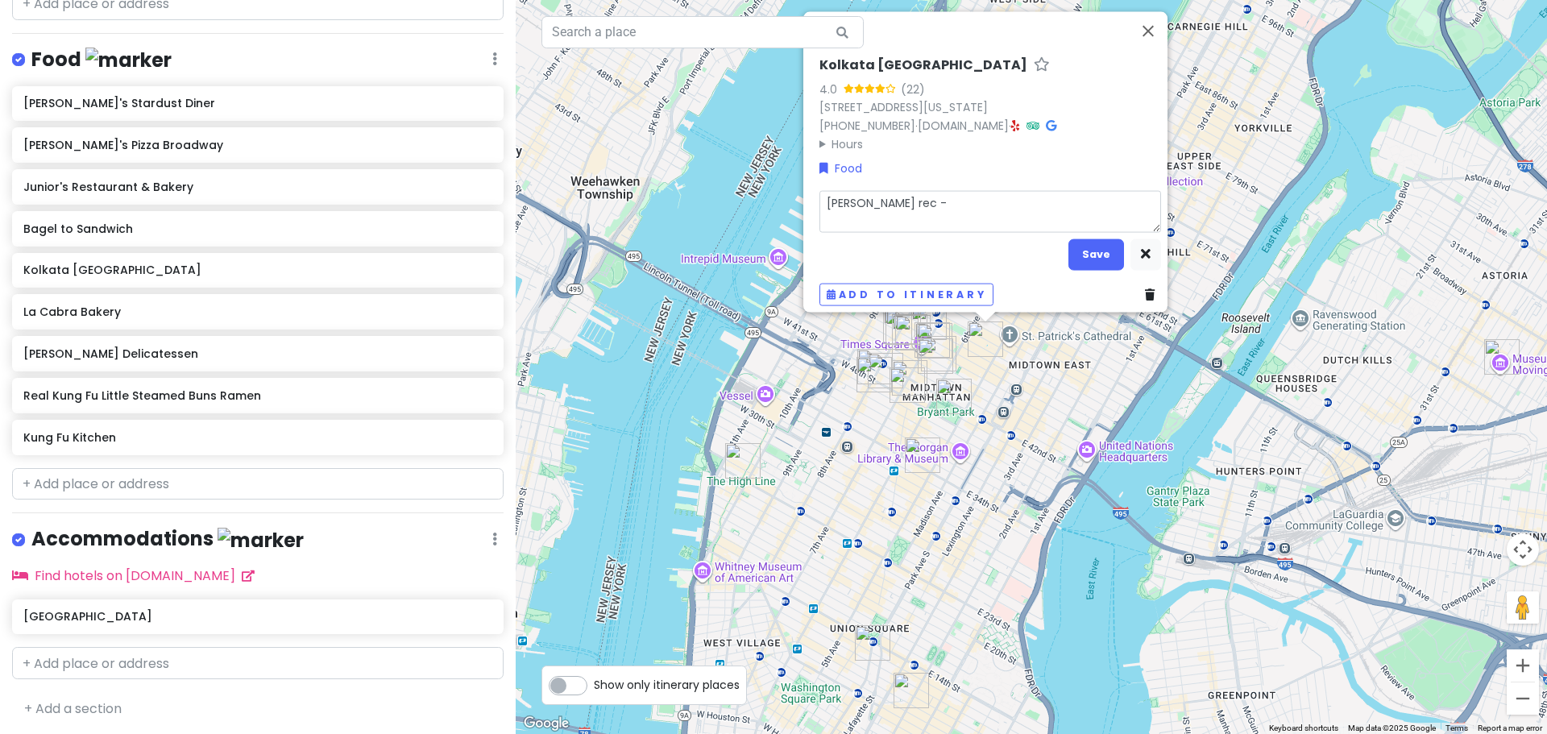
type textarea "[PERSON_NAME] rec -"
type textarea "x"
type textarea "[PERSON_NAME] rec - s"
type textarea "x"
type textarea "[PERSON_NAME] rec - so"
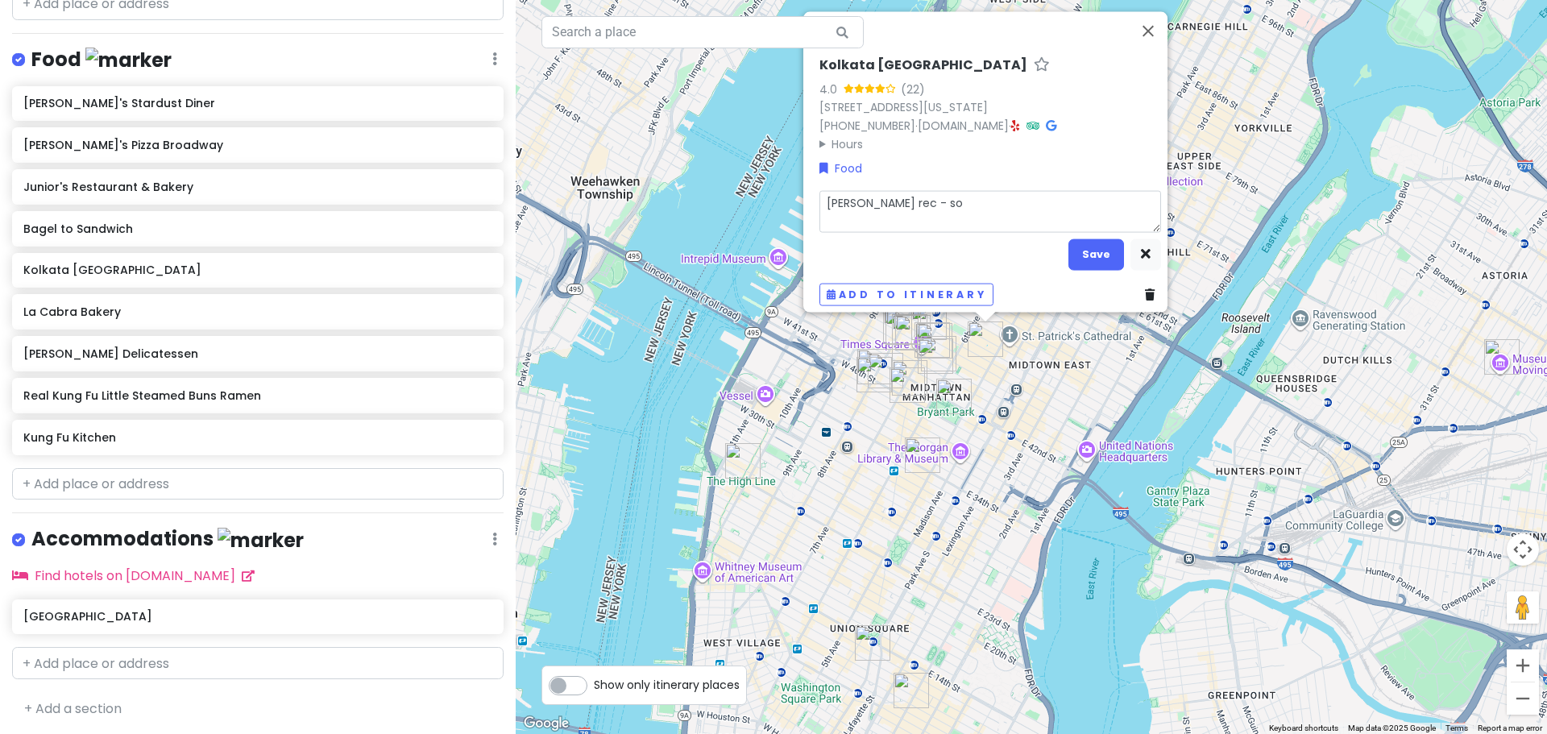
type textarea "x"
type textarea "[PERSON_NAME] rec - sol"
type textarea "x"
type textarea "[PERSON_NAME] rec - solf"
type textarea "x"
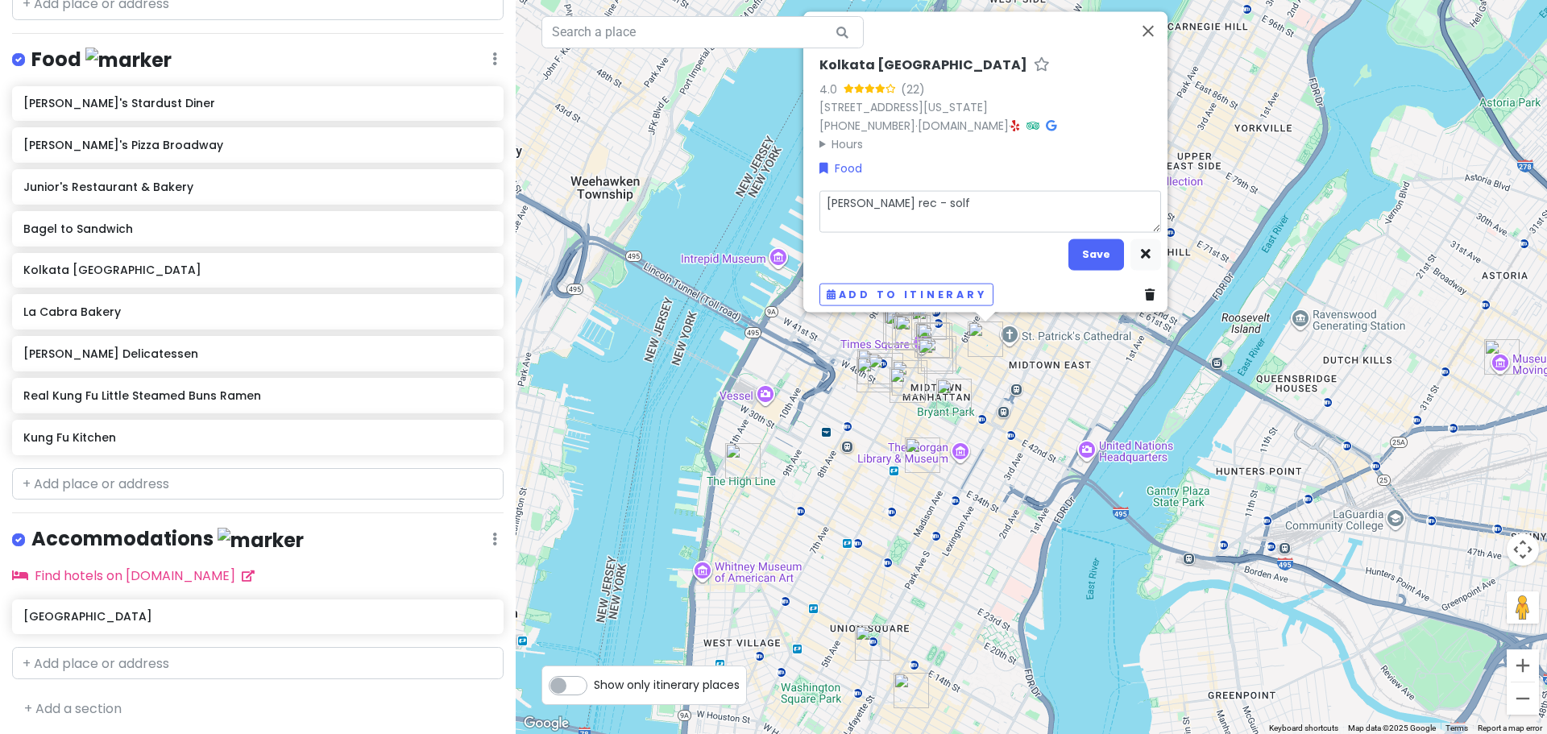
type textarea "[PERSON_NAME] rec - sol"
type textarea "x"
type textarea "[PERSON_NAME] rec - so"
type textarea "x"
type textarea "[PERSON_NAME] rec - sof"
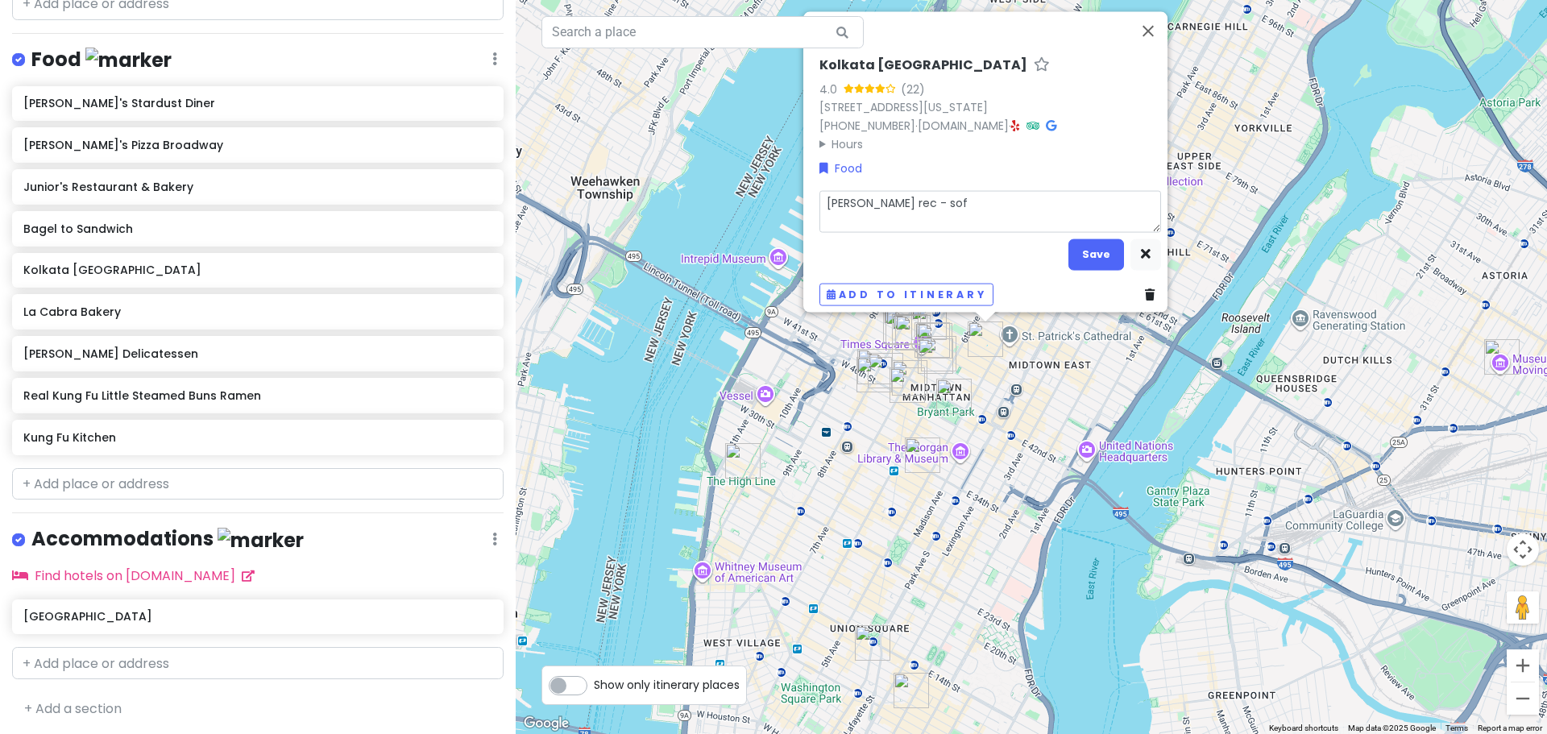
type textarea "x"
type textarea "[PERSON_NAME] rec - soft"
type textarea "x"
type textarea "[PERSON_NAME] rec - softr"
type textarea "x"
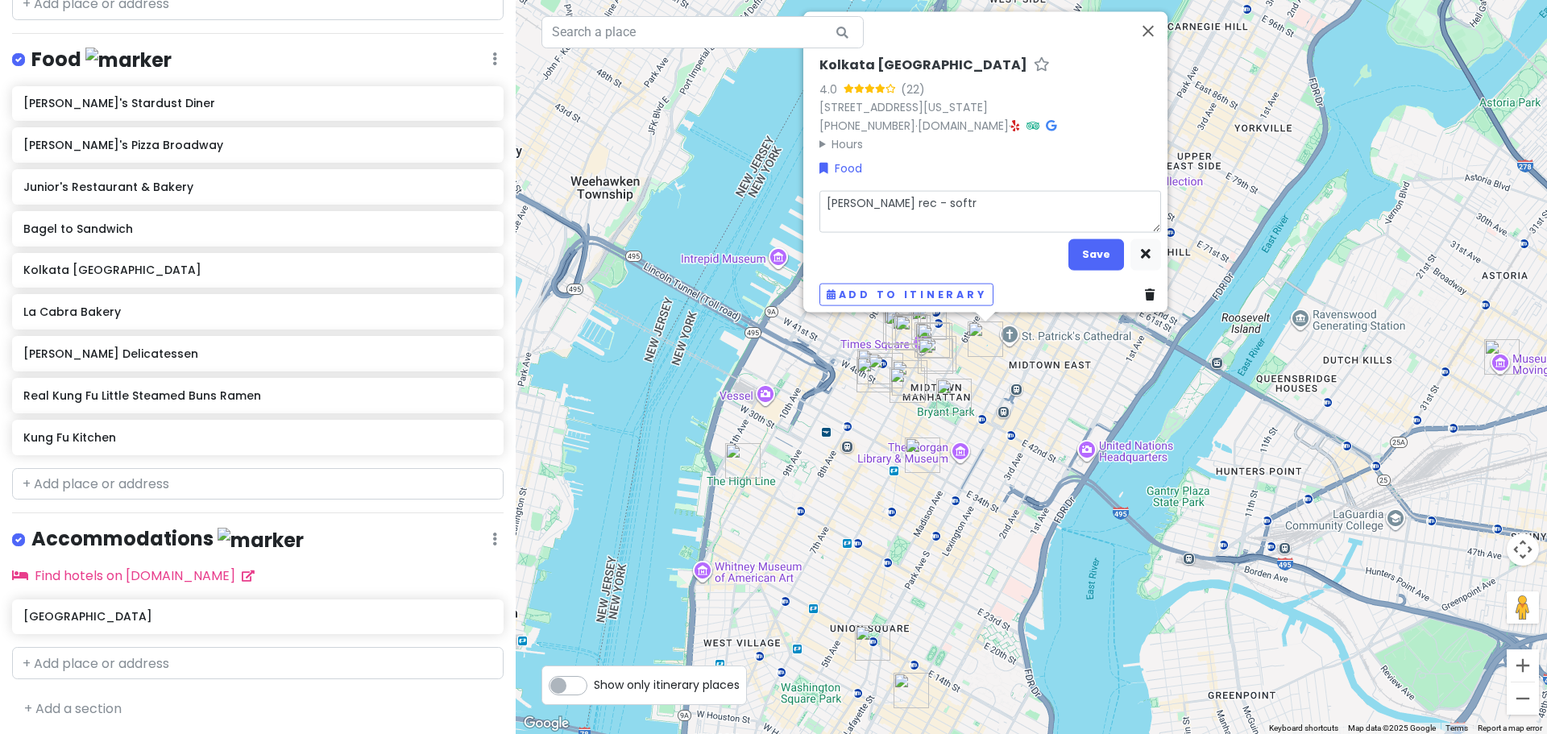
type textarea "[PERSON_NAME] rec - softr"
type textarea "x"
type textarea "[PERSON_NAME] rec - softr"
type textarea "x"
type textarea "[PERSON_NAME] rec - soft"
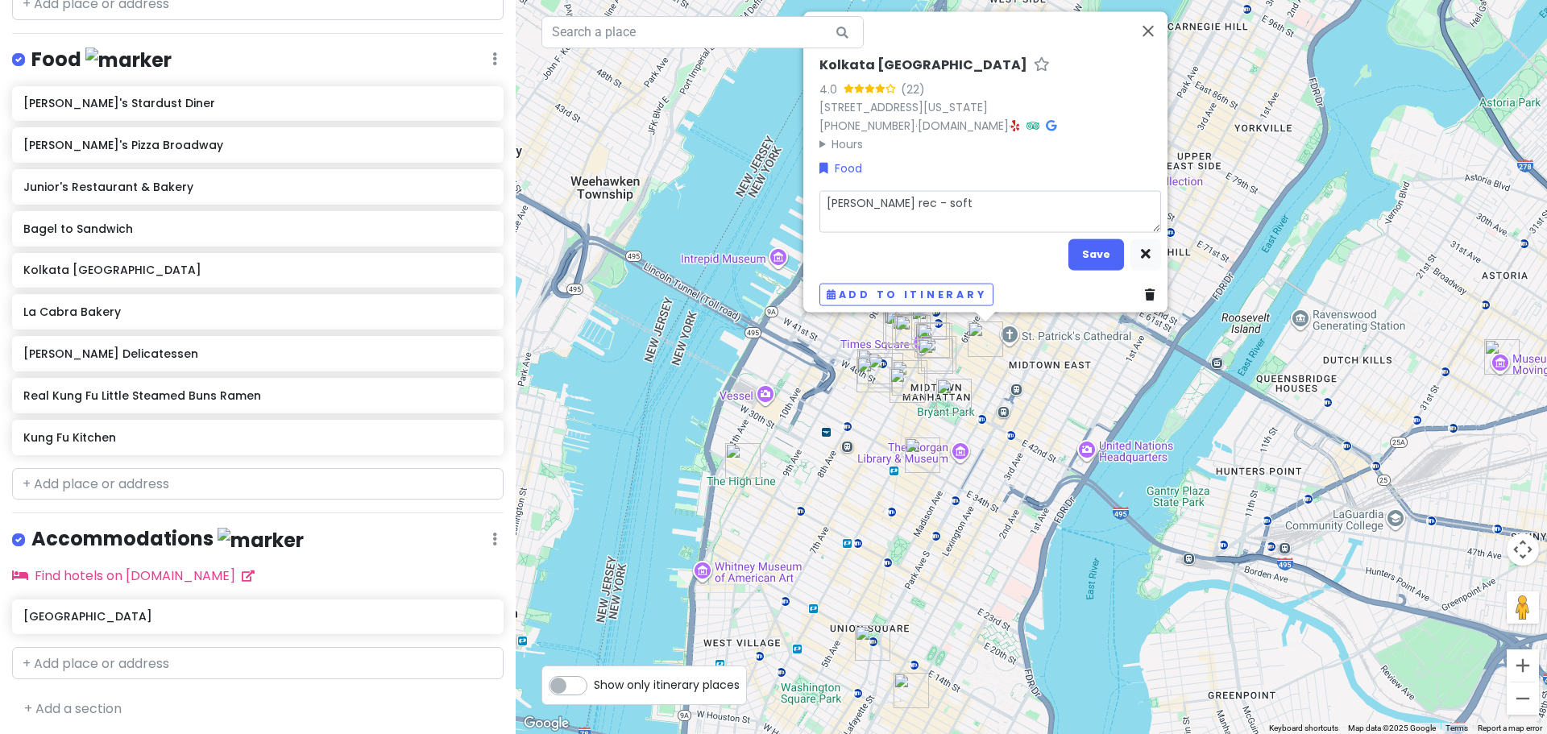
type textarea "x"
type textarea "[PERSON_NAME] rec - soft"
type textarea "x"
type textarea "[PERSON_NAME] rec - soft s"
type textarea "x"
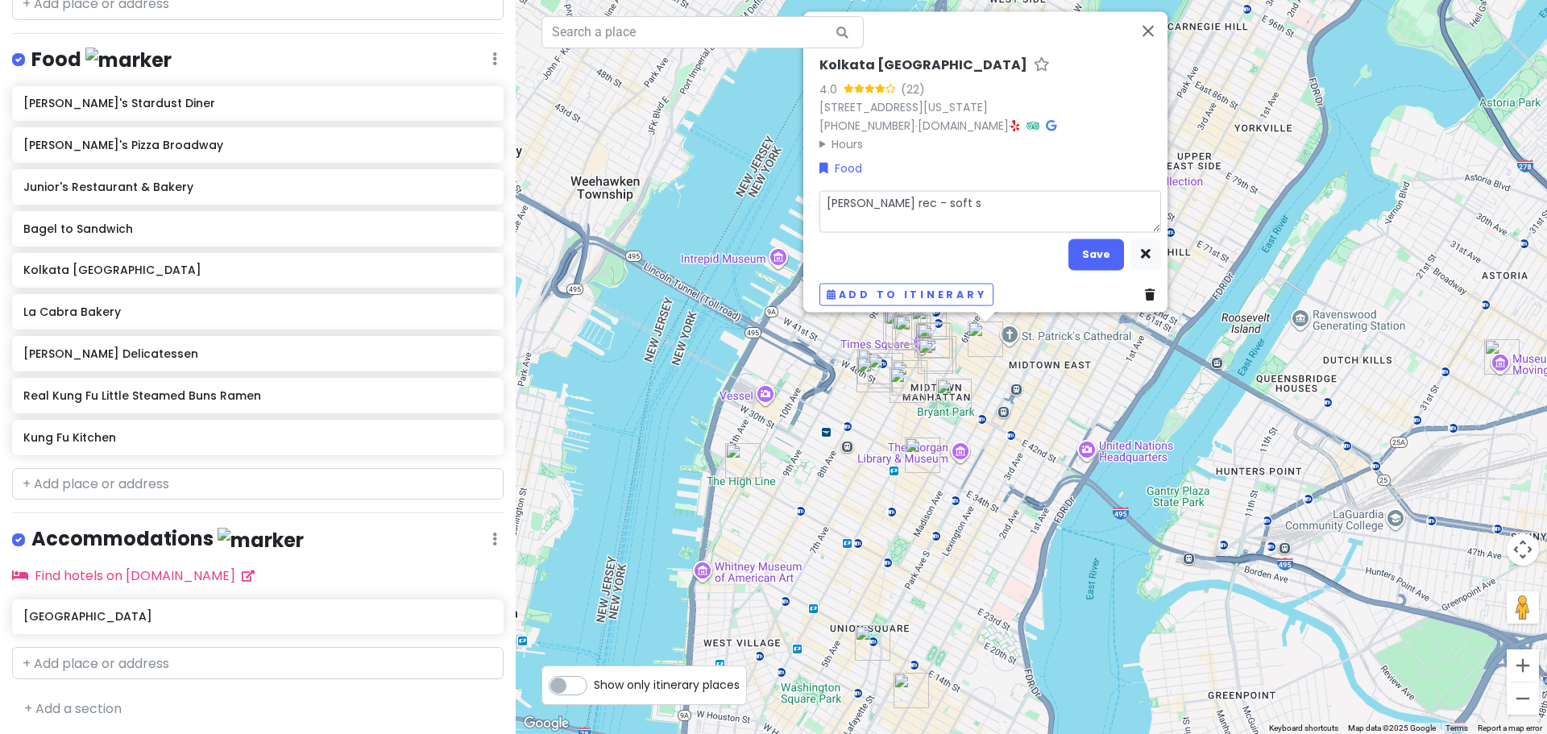
type textarea "[PERSON_NAME] rec - soft se"
type textarea "x"
type textarea "[PERSON_NAME] rec - soft ser"
type textarea "x"
type textarea "[PERSON_NAME] rec - soft serv"
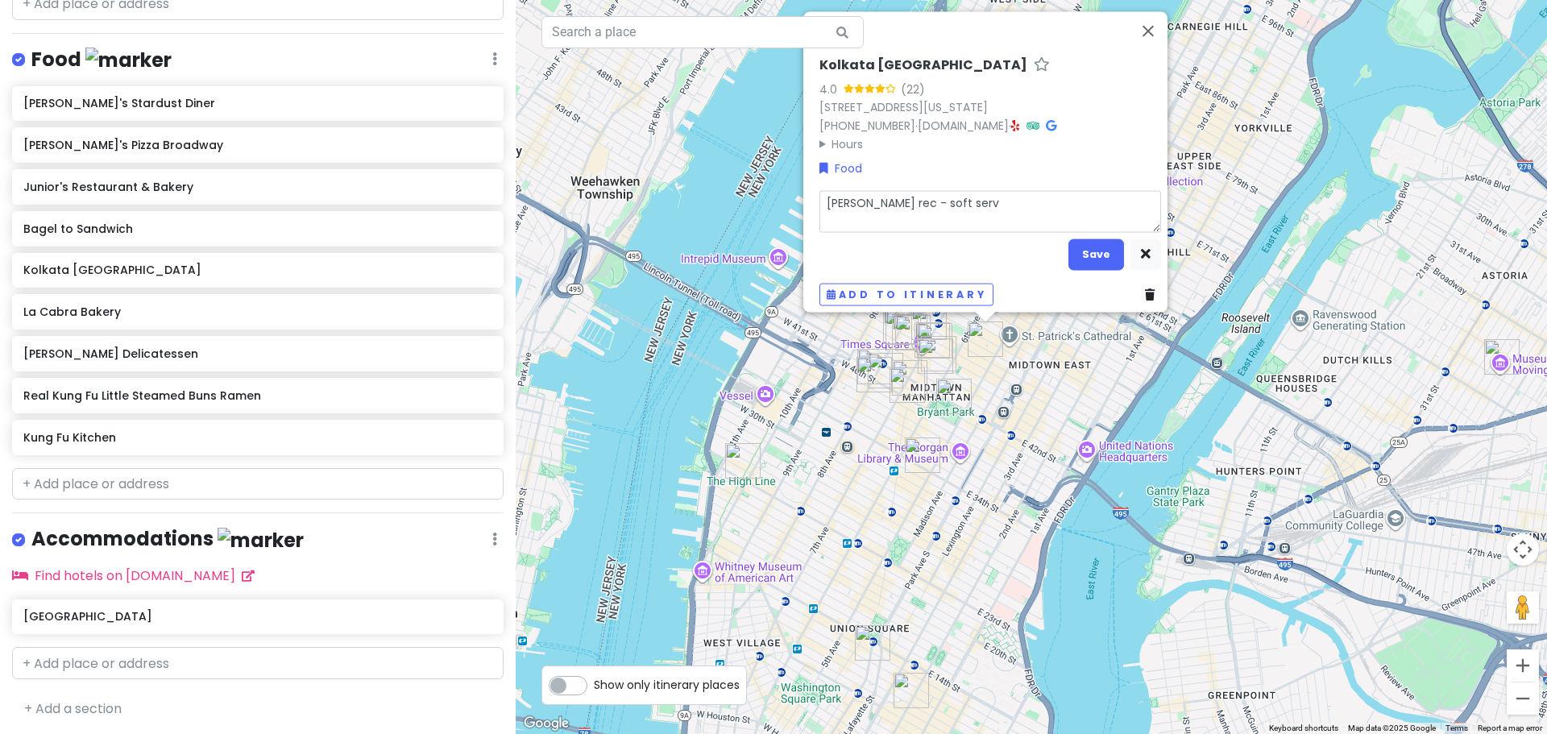
type textarea "x"
type textarea "[PERSON_NAME] rec - soft serve"
type textarea "x"
type textarea "[PERSON_NAME] rec - soft serve"
type textarea "x"
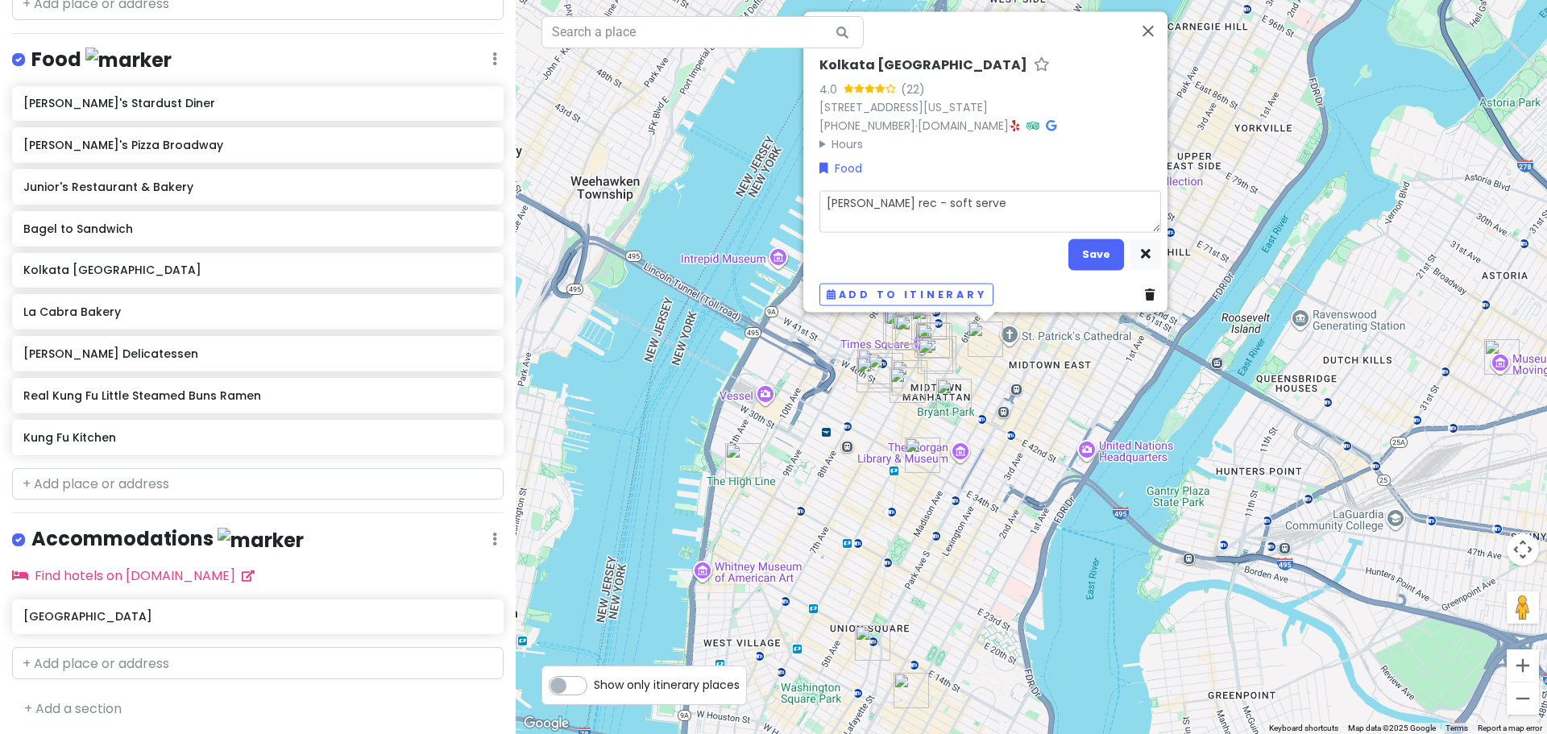
type textarea "[PERSON_NAME] rec - soft serve"
type textarea "x"
type textarea "[PERSON_NAME] rec - soft serve/"
type textarea "x"
type textarea "[PERSON_NAME] rec - soft serve/c"
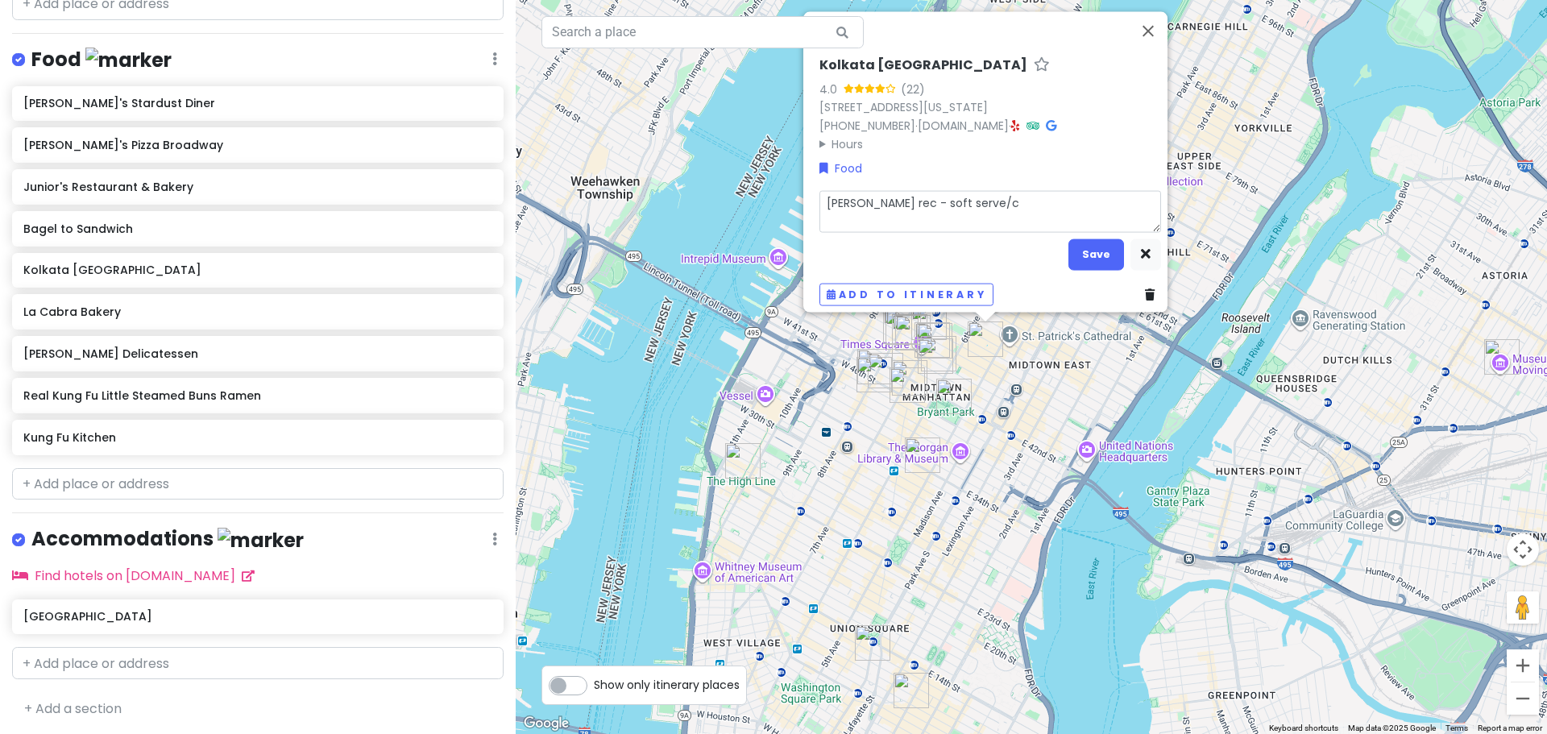
type textarea "x"
type textarea "[PERSON_NAME] rec - soft serve/cf"
type textarea "x"
type textarea "[PERSON_NAME] rec - soft serve/c"
type textarea "x"
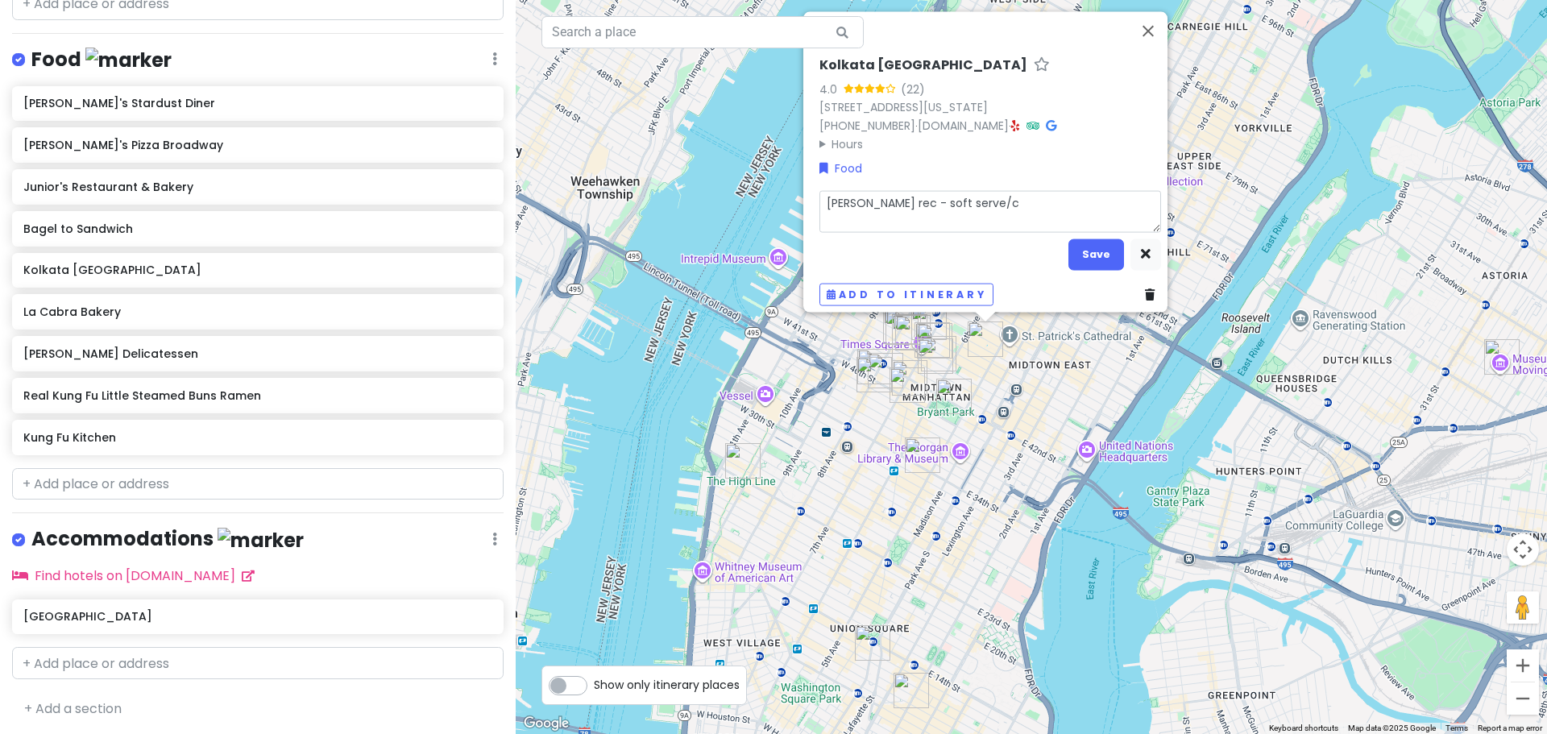
type textarea "[PERSON_NAME] rec - soft serve/co"
type textarea "x"
type textarea "[PERSON_NAME] rec - soft serve/cof"
type textarea "x"
type textarea "[PERSON_NAME] rec - soft serve/coff"
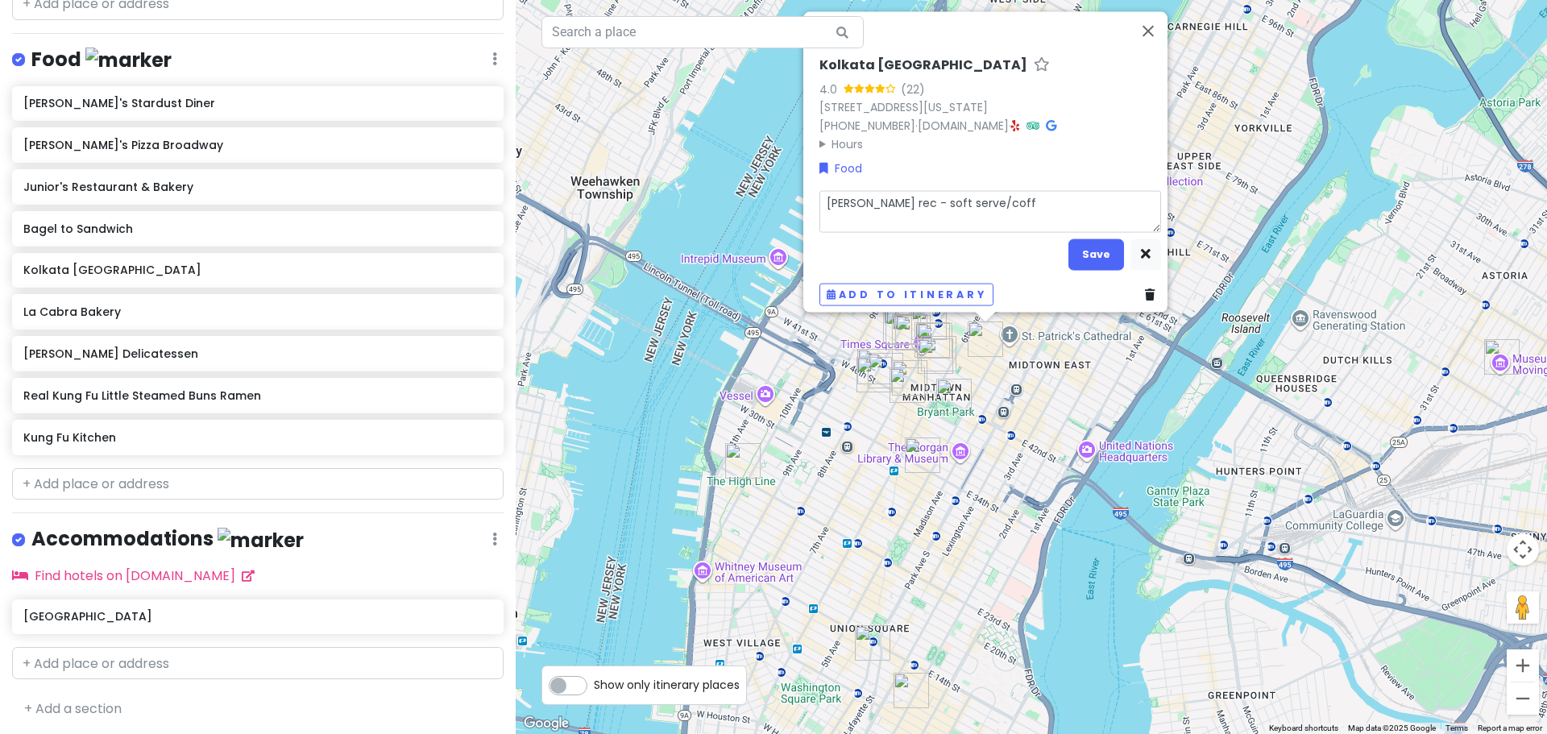
type textarea "x"
type textarea "[PERSON_NAME] rec - soft serve/coffe"
type textarea "x"
type textarea "[PERSON_NAME] rec - soft serve/coffee"
click at [1096, 243] on button "Save" at bounding box center [1096, 253] width 56 height 31
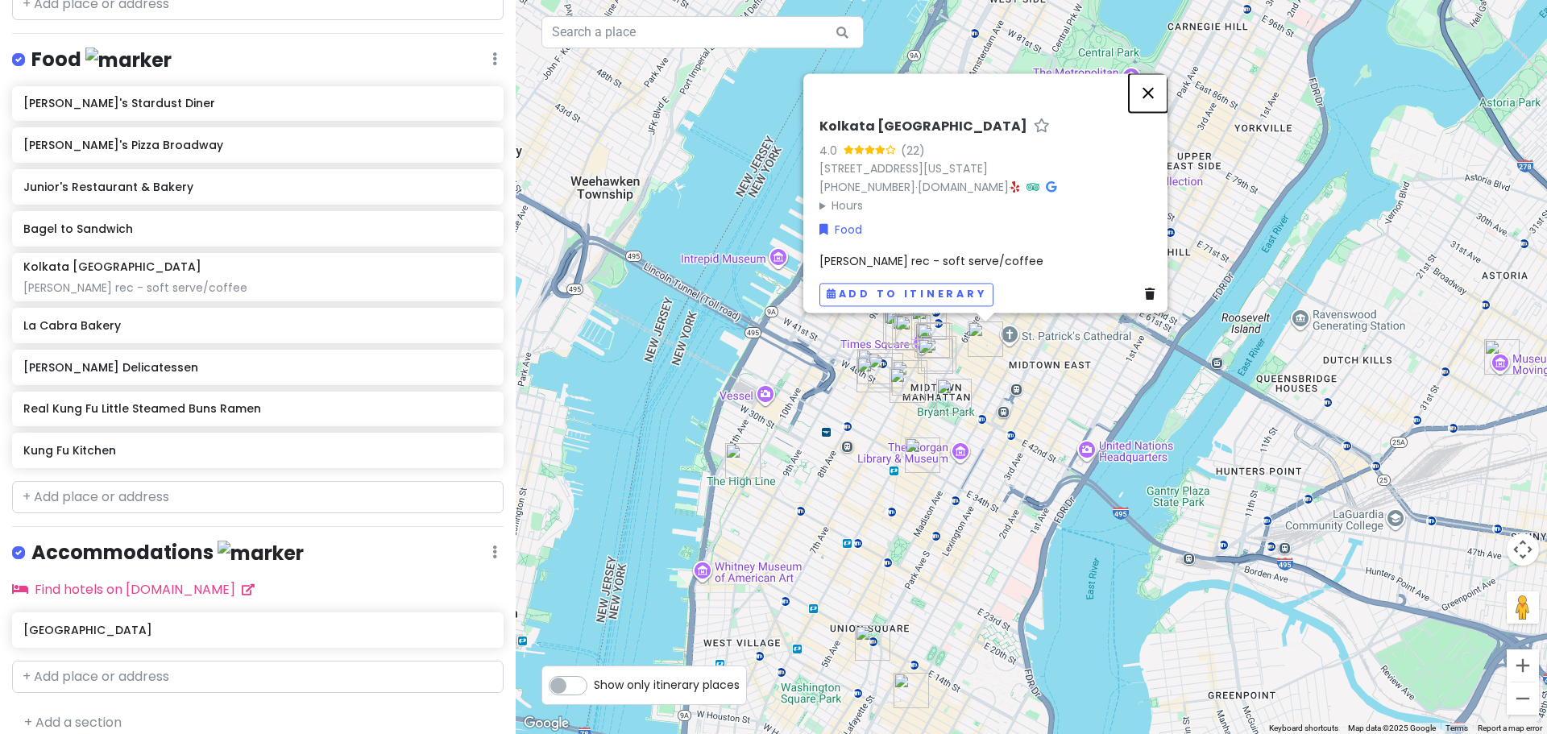
click at [1158, 77] on button "Close" at bounding box center [1148, 92] width 39 height 39
